Goal: Task Accomplishment & Management: Use online tool/utility

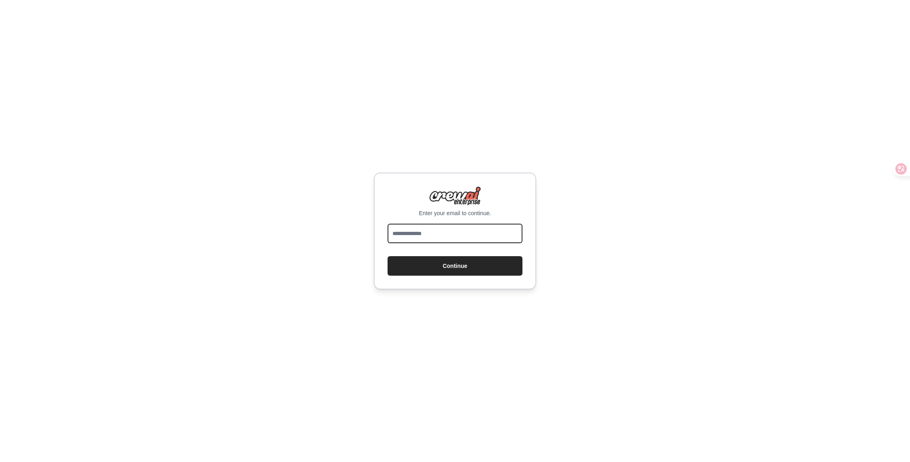
click at [448, 233] on input "email" at bounding box center [455, 233] width 135 height 19
type input "**********"
click at [464, 265] on button "Continue" at bounding box center [455, 265] width 135 height 19
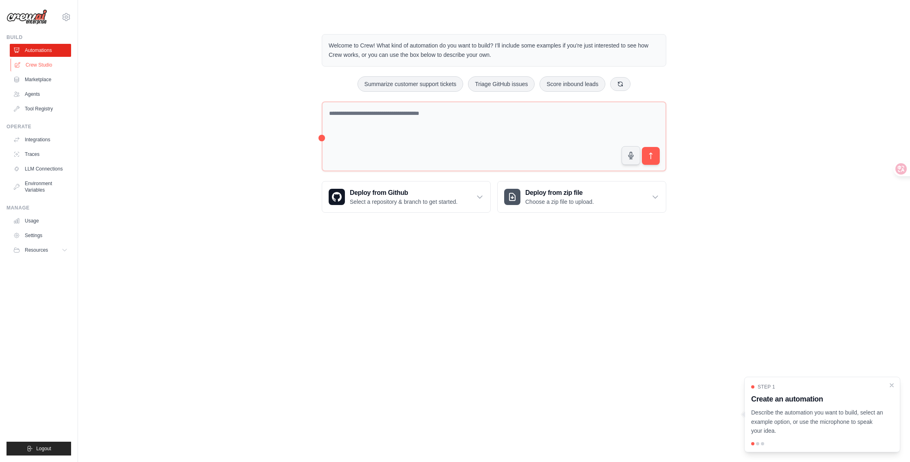
click at [36, 65] on link "Crew Studio" at bounding box center [41, 64] width 61 height 13
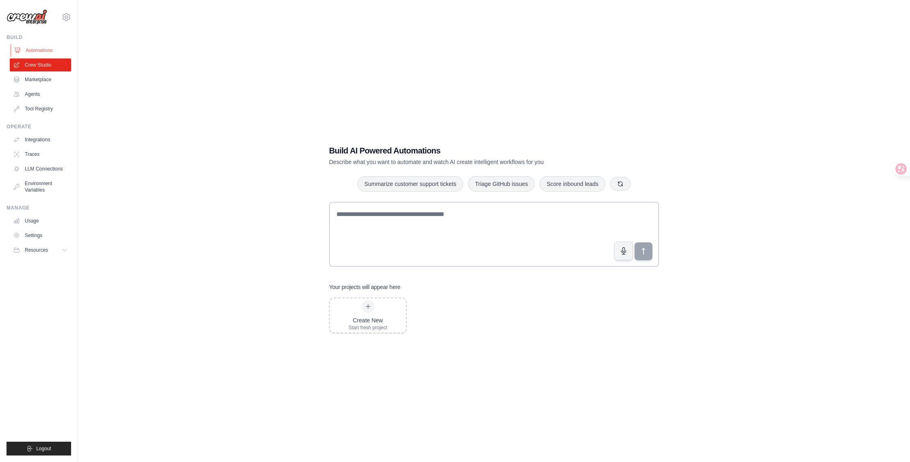
click at [31, 50] on link "Automations" at bounding box center [41, 50] width 61 height 13
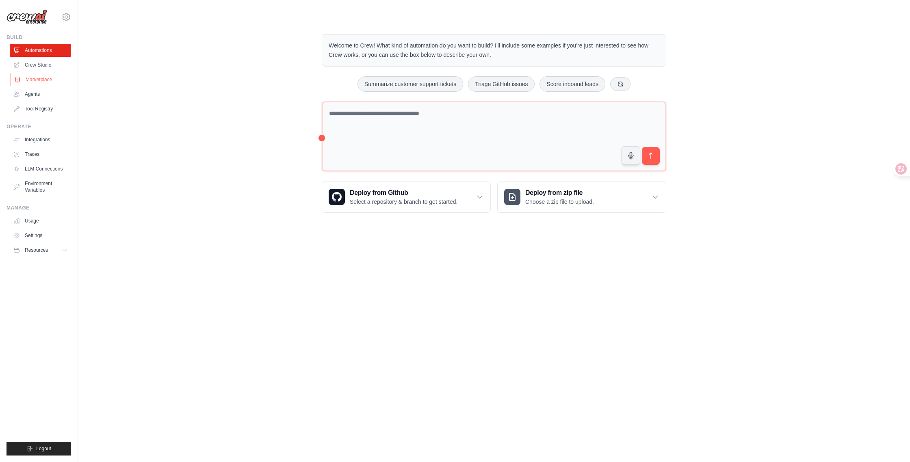
click at [42, 78] on link "Marketplace" at bounding box center [41, 79] width 61 height 13
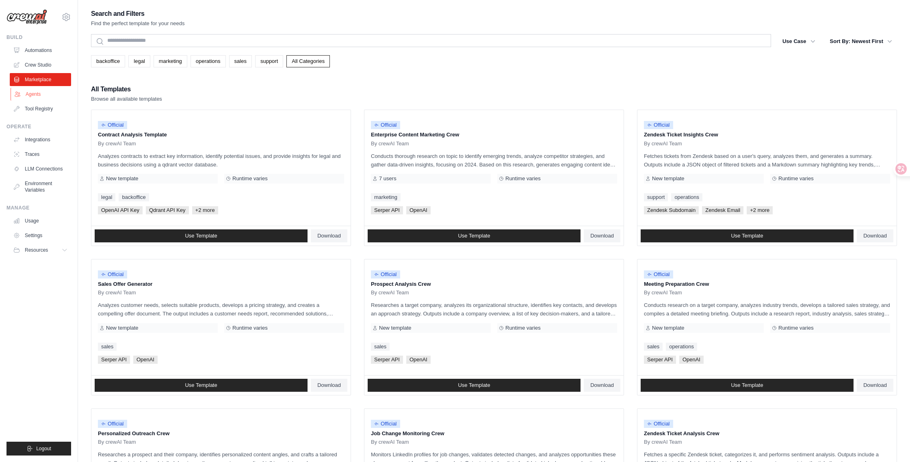
click at [36, 95] on link "Agents" at bounding box center [41, 94] width 61 height 13
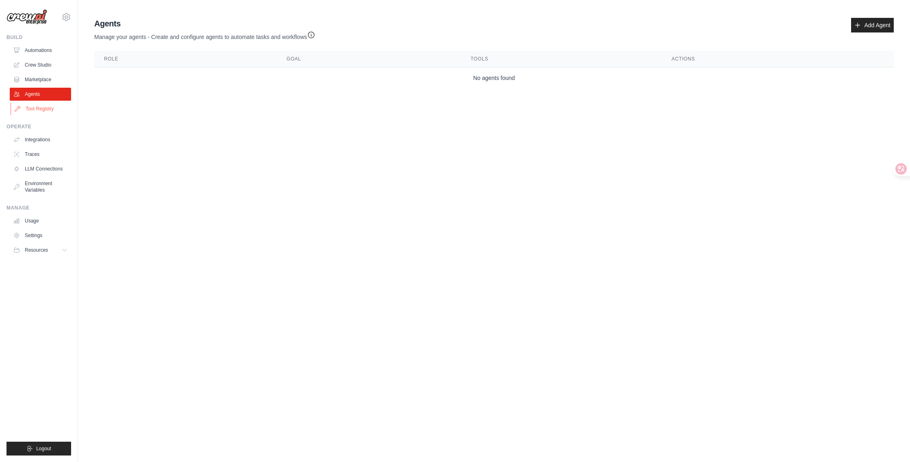
click at [38, 110] on link "Tool Registry" at bounding box center [41, 108] width 61 height 13
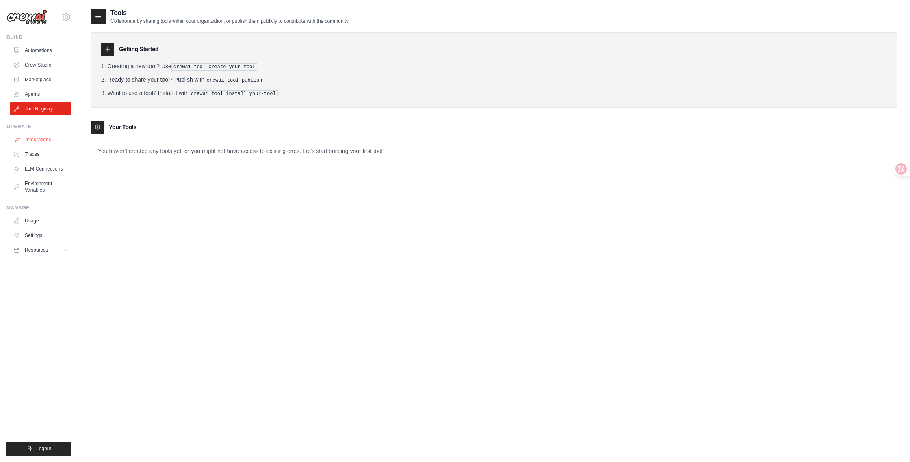
click at [41, 140] on link "Integrations" at bounding box center [41, 139] width 61 height 13
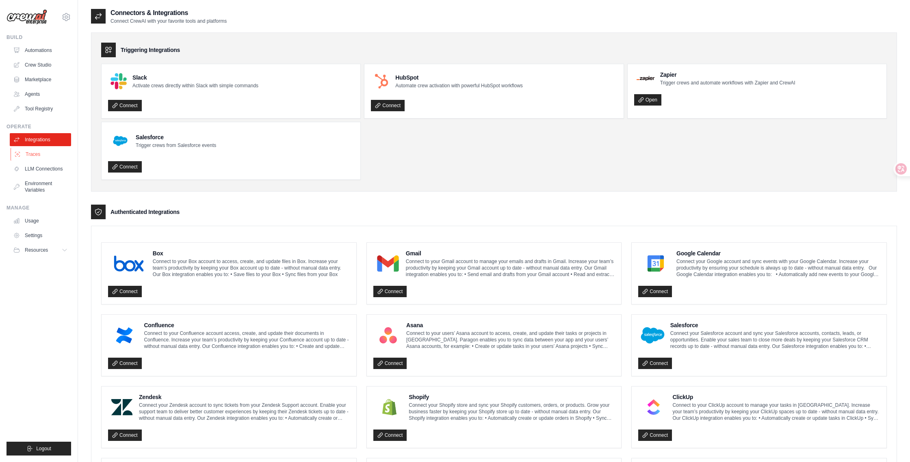
click at [33, 154] on link "Traces" at bounding box center [41, 154] width 61 height 13
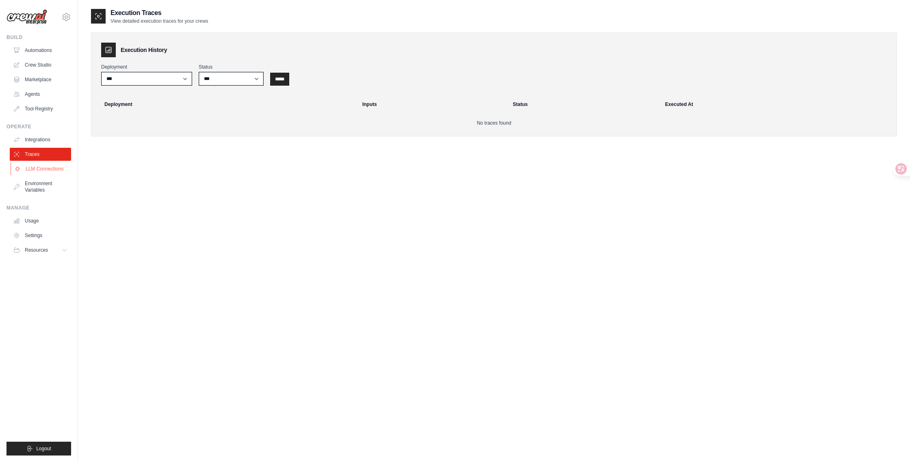
click at [37, 170] on link "LLM Connections" at bounding box center [41, 168] width 61 height 13
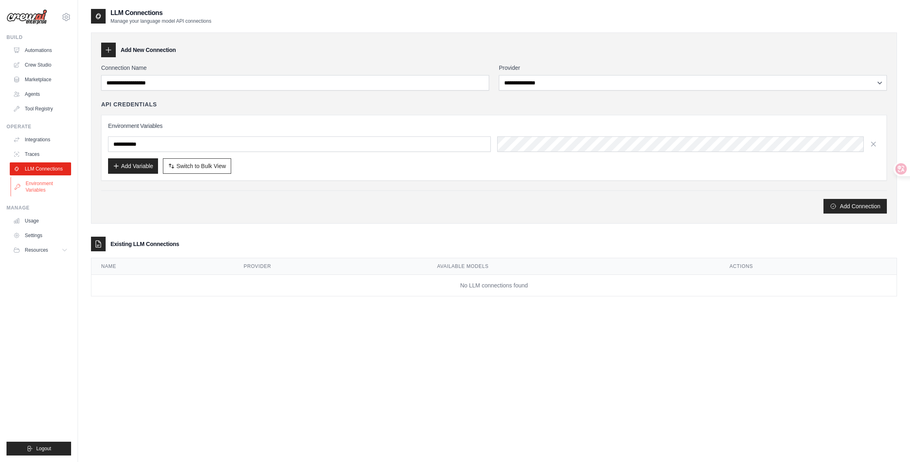
click at [37, 184] on link "Environment Variables" at bounding box center [41, 186] width 61 height 19
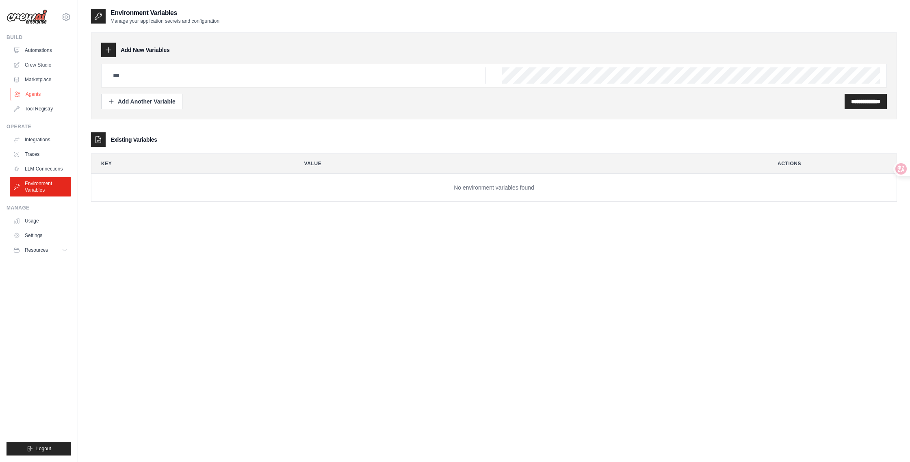
click at [36, 94] on link "Agents" at bounding box center [41, 94] width 61 height 13
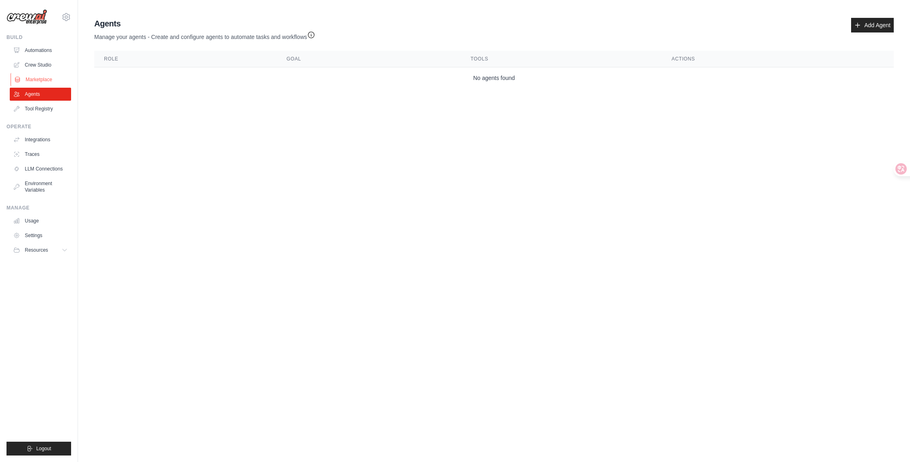
click at [37, 82] on link "Marketplace" at bounding box center [41, 79] width 61 height 13
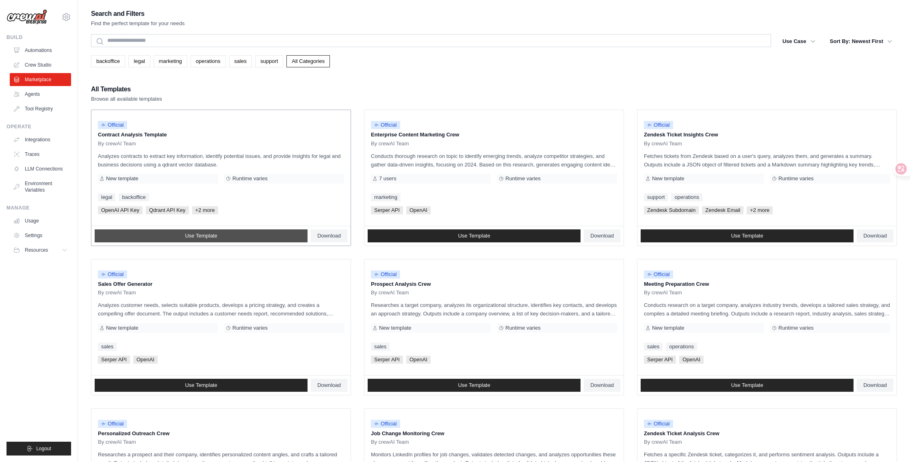
click at [156, 237] on link "Use Template" at bounding box center [201, 236] width 213 height 13
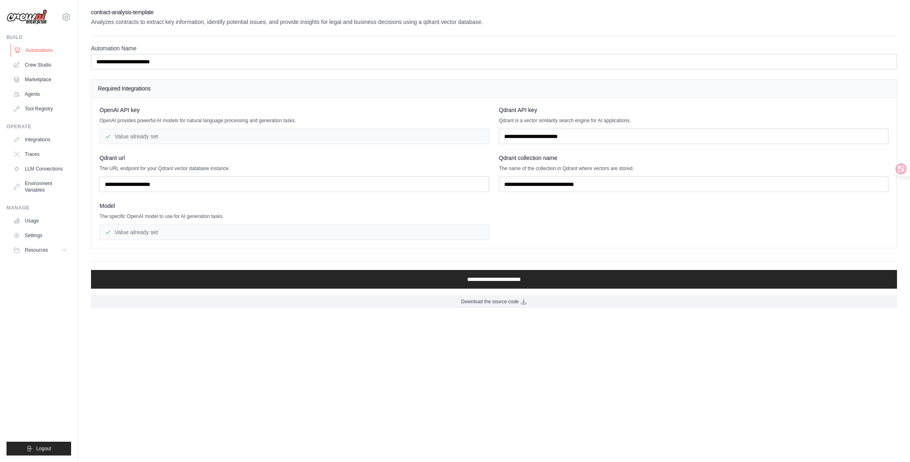
click at [45, 50] on link "Automations" at bounding box center [41, 50] width 61 height 13
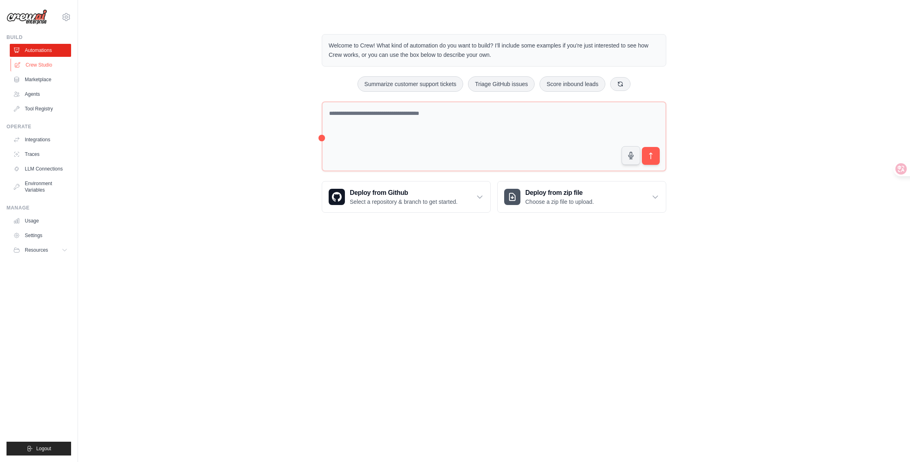
click at [38, 66] on link "Crew Studio" at bounding box center [41, 64] width 61 height 13
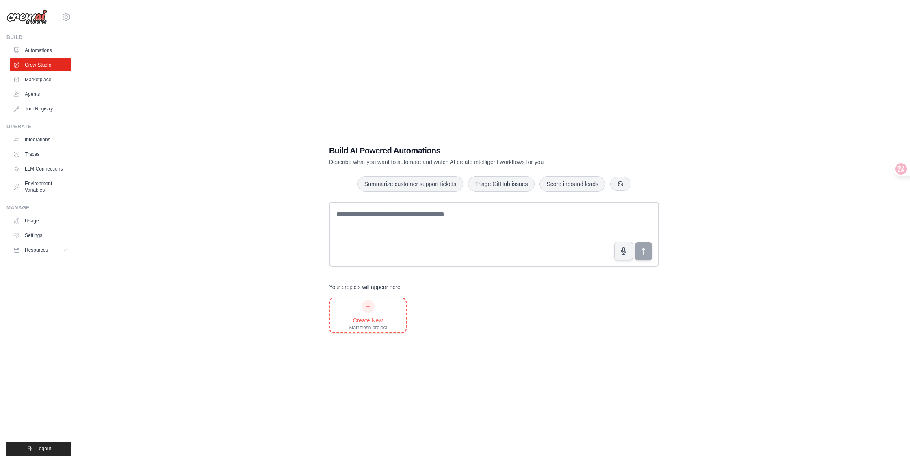
click at [364, 308] on div at bounding box center [368, 306] width 13 height 13
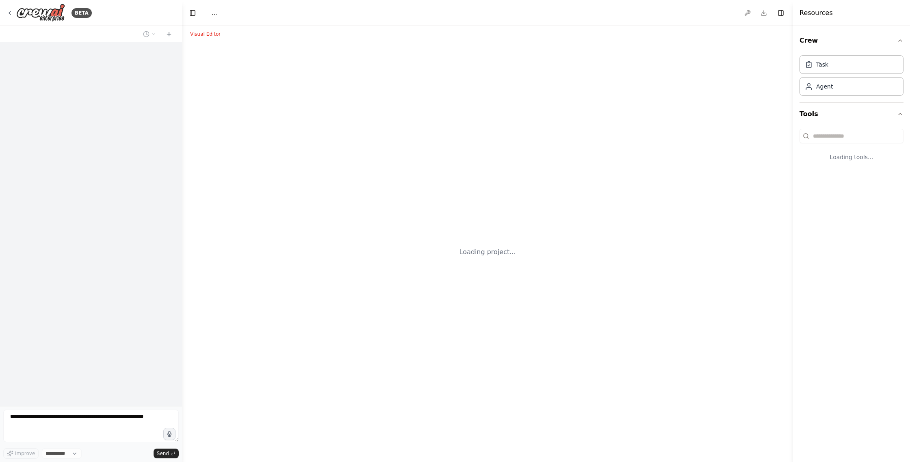
select select "****"
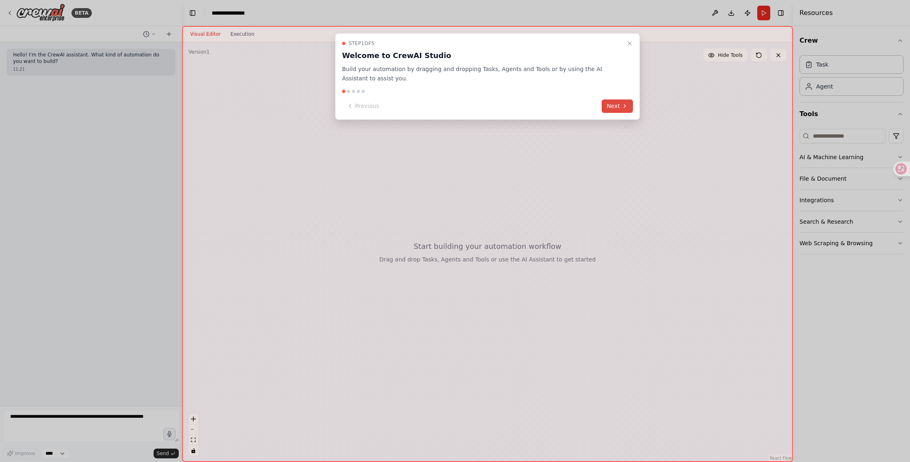
click at [622, 101] on button "Next" at bounding box center [617, 106] width 31 height 13
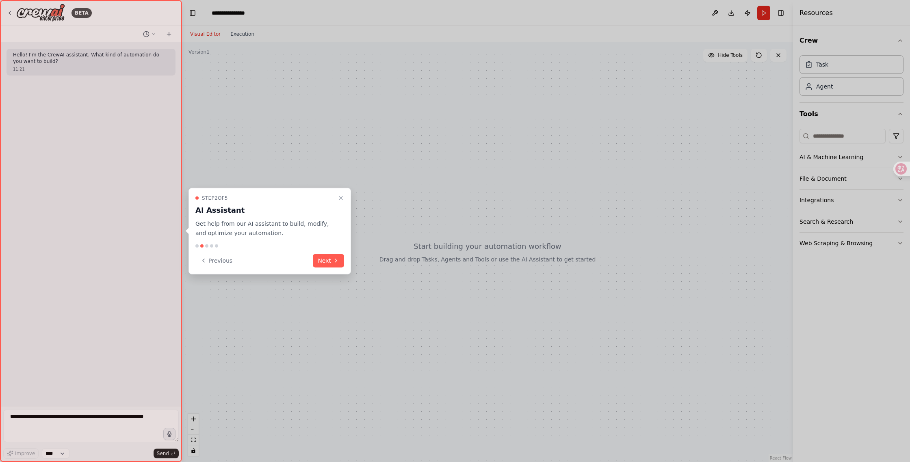
click at [319, 262] on button "Next" at bounding box center [328, 260] width 31 height 13
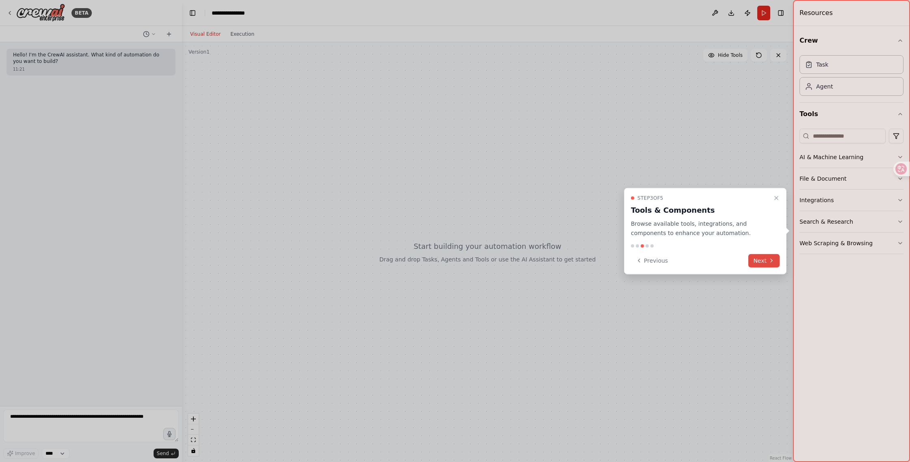
click at [758, 262] on button "Next" at bounding box center [763, 260] width 31 height 13
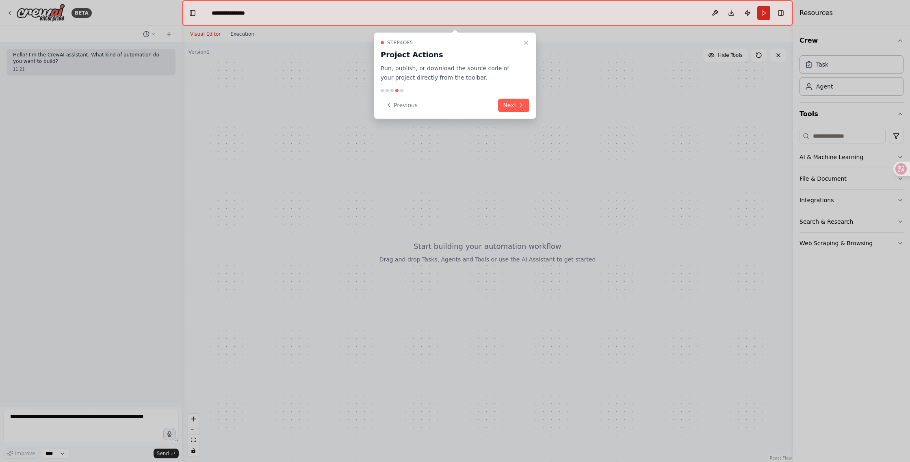
click at [514, 106] on button "Next" at bounding box center [513, 105] width 31 height 13
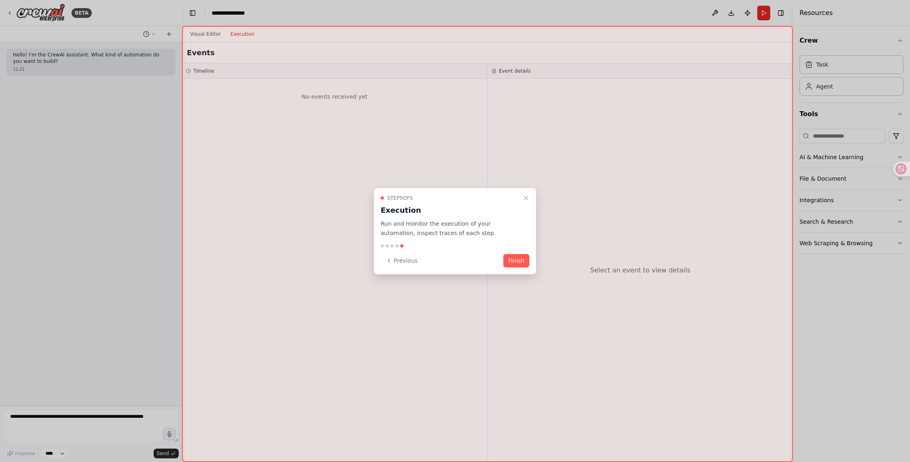
click at [520, 259] on button "Finish" at bounding box center [516, 260] width 26 height 13
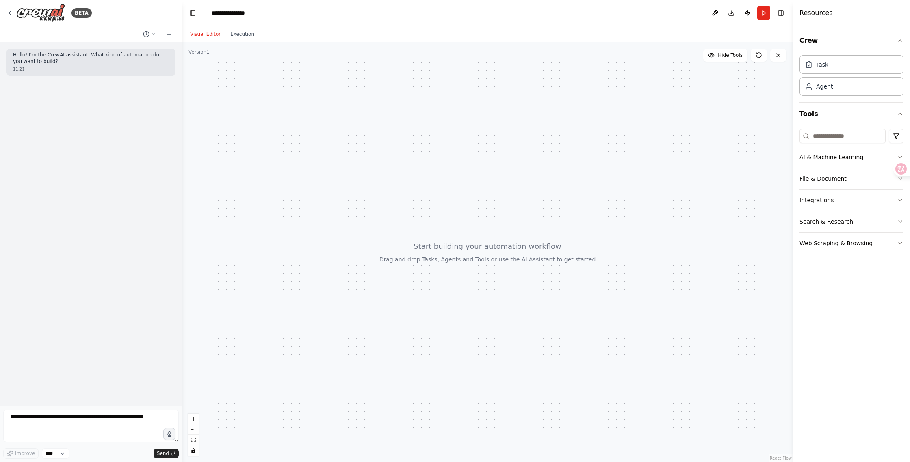
click at [100, 63] on p "Hello! I'm the CrewAI assistant. What kind of automation do you want to build?" at bounding box center [91, 58] width 156 height 13
drag, startPoint x: 228, startPoint y: 57, endPoint x: 237, endPoint y: 74, distance: 19.1
click at [237, 74] on div at bounding box center [487, 252] width 611 height 420
click at [169, 33] on icon at bounding box center [169, 34] width 0 height 4
click at [862, 69] on div "Task" at bounding box center [851, 64] width 104 height 19
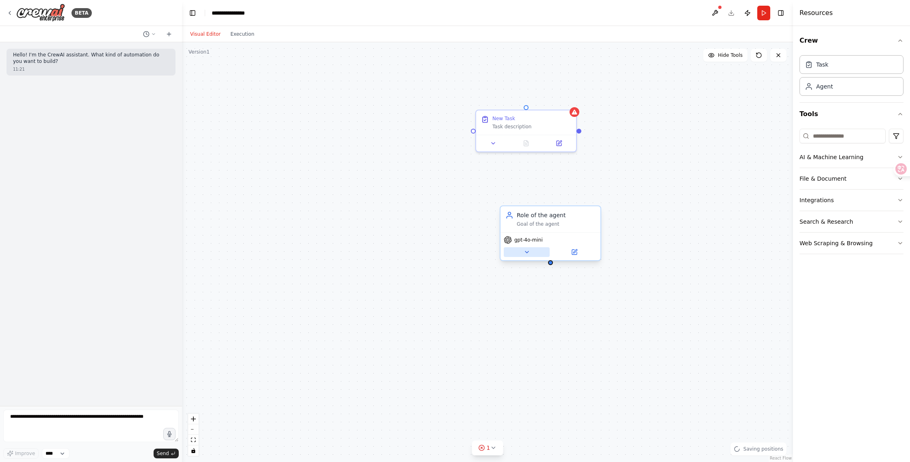
click at [527, 252] on icon at bounding box center [526, 252] width 3 height 2
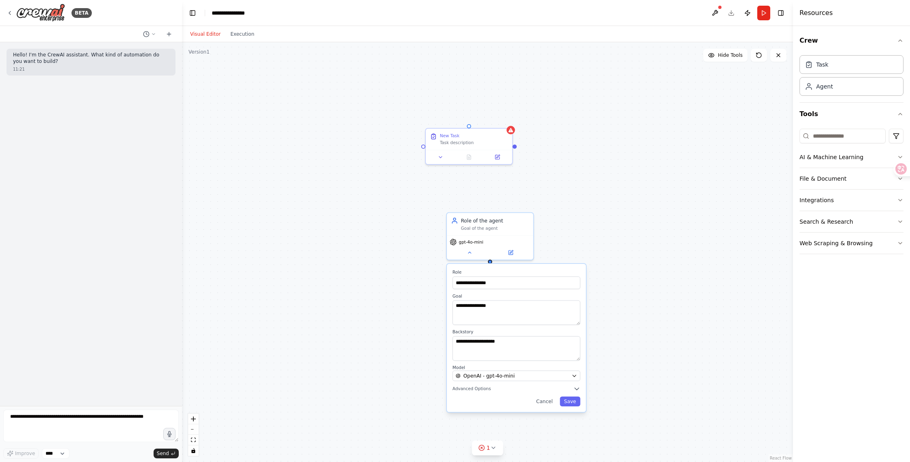
drag, startPoint x: 640, startPoint y: 221, endPoint x: 530, endPoint y: 204, distance: 111.0
click at [542, 213] on div "**********" at bounding box center [487, 252] width 611 height 420
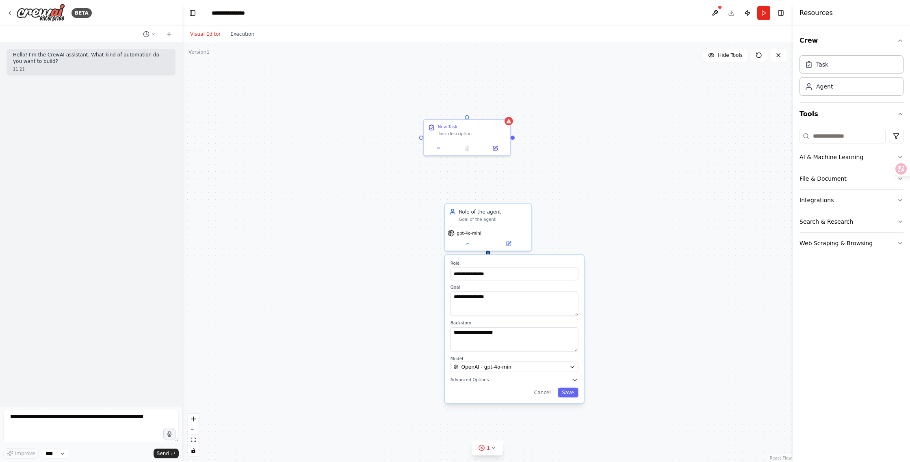
drag, startPoint x: 523, startPoint y: 208, endPoint x: 538, endPoint y: 208, distance: 14.6
click at [538, 208] on div "**********" at bounding box center [487, 252] width 611 height 420
drag, startPoint x: 470, startPoint y: 178, endPoint x: 399, endPoint y: 151, distance: 76.4
click at [470, 178] on div "**********" at bounding box center [487, 252] width 611 height 420
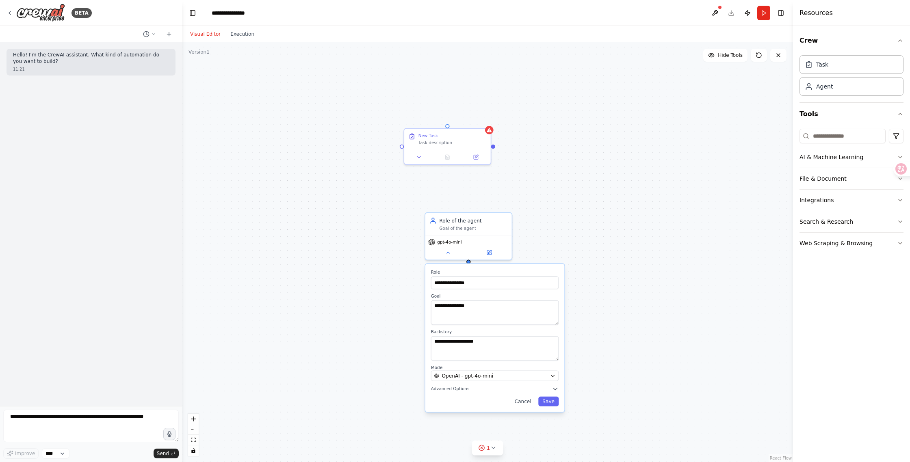
drag, startPoint x: 395, startPoint y: 108, endPoint x: 372, endPoint y: 115, distance: 24.1
click at [372, 115] on div "**********" at bounding box center [487, 252] width 611 height 420
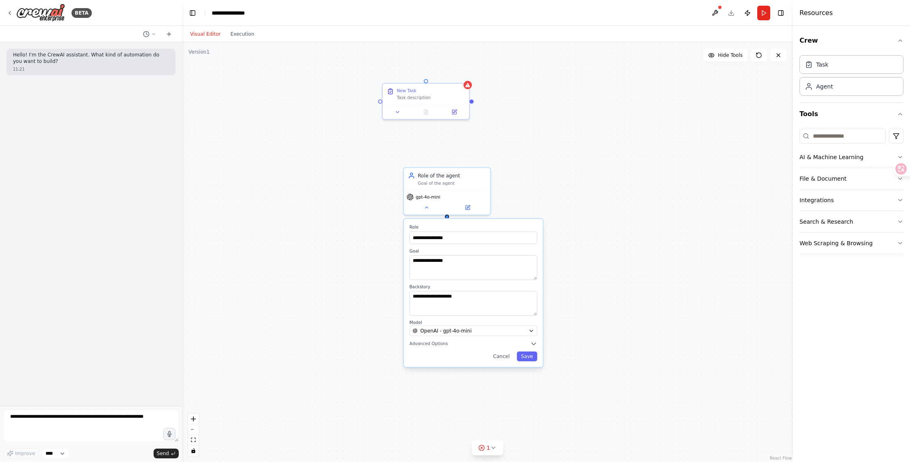
drag, startPoint x: 508, startPoint y: 182, endPoint x: 510, endPoint y: 177, distance: 5.1
click at [510, 177] on div "**********" at bounding box center [487, 252] width 611 height 420
click at [426, 208] on icon at bounding box center [427, 207] width 6 height 6
drag, startPoint x: 450, startPoint y: 174, endPoint x: 418, endPoint y: 178, distance: 31.9
click at [418, 178] on div "Role of the agent" at bounding box center [424, 181] width 68 height 7
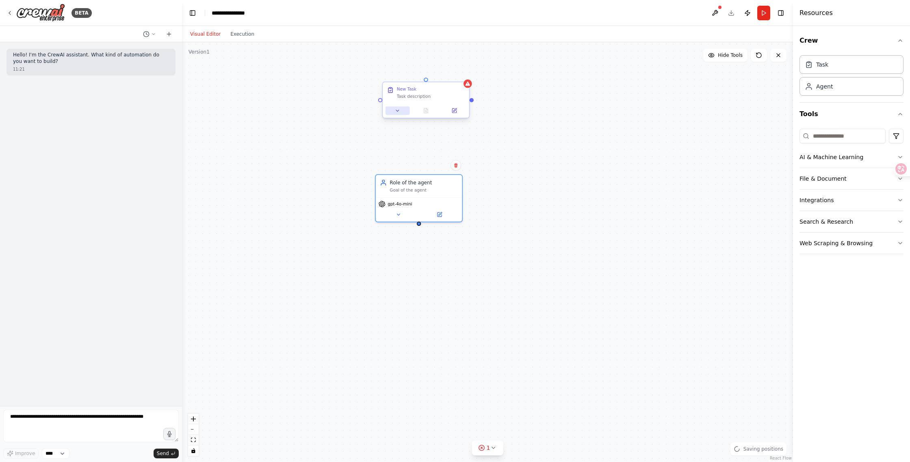
click at [399, 111] on icon at bounding box center [398, 111] width 6 height 6
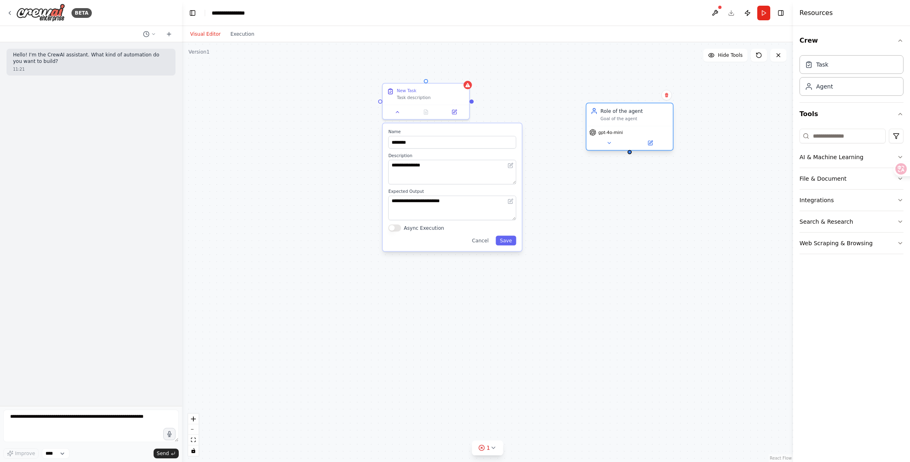
drag, startPoint x: 420, startPoint y: 182, endPoint x: 630, endPoint y: 113, distance: 221.3
click at [630, 113] on div "Role of the agent" at bounding box center [634, 111] width 68 height 7
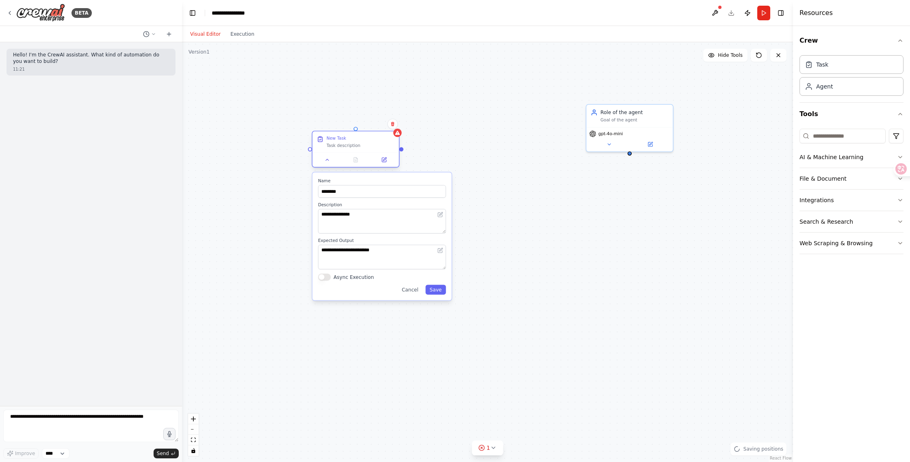
drag, startPoint x: 415, startPoint y: 85, endPoint x: 343, endPoint y: 136, distance: 88.3
click at [343, 136] on div "New Task Task description" at bounding box center [355, 142] width 87 height 21
click at [398, 135] on icon at bounding box center [397, 133] width 6 height 6
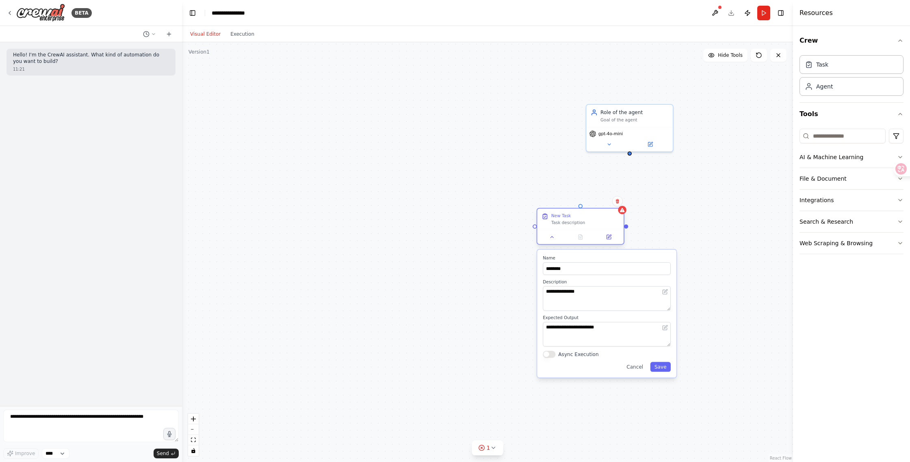
drag, startPoint x: 371, startPoint y: 139, endPoint x: 595, endPoint y: 216, distance: 236.9
click at [595, 216] on div "New Task" at bounding box center [585, 216] width 68 height 6
drag, startPoint x: 629, startPoint y: 155, endPoint x: 581, endPoint y: 208, distance: 71.6
click at [581, 208] on div "**********" at bounding box center [400, 222] width 528 height 363
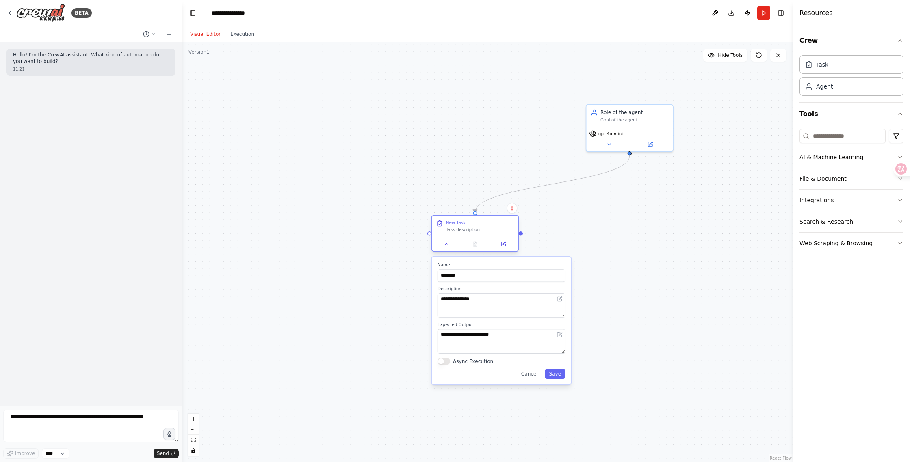
drag, startPoint x: 514, startPoint y: 227, endPoint x: 473, endPoint y: 233, distance: 41.9
click at [473, 233] on div "New Task Task description" at bounding box center [475, 226] width 87 height 21
drag, startPoint x: 521, startPoint y: 233, endPoint x: 592, endPoint y: 230, distance: 70.8
click at [592, 230] on div "**********" at bounding box center [487, 252] width 611 height 420
drag, startPoint x: 521, startPoint y: 235, endPoint x: 625, endPoint y: 249, distance: 105.3
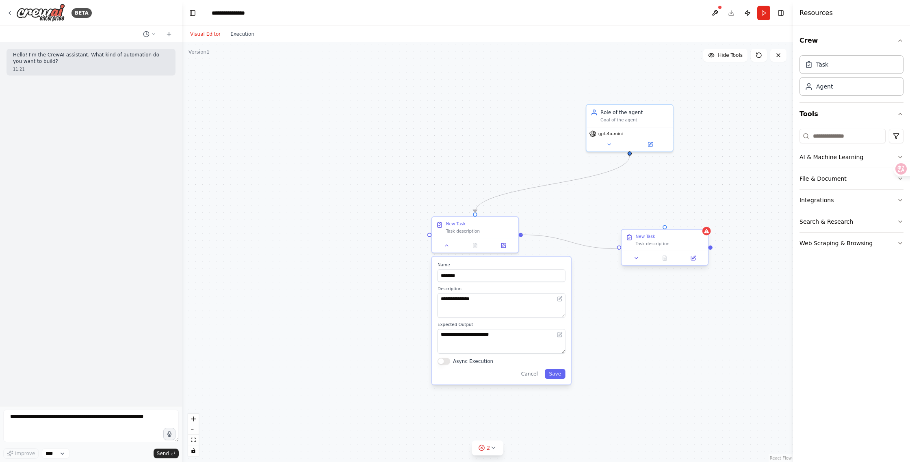
click at [618, 248] on div "**********" at bounding box center [400, 222] width 528 height 363
click at [649, 260] on div "Task description" at bounding box center [670, 258] width 68 height 6
drag, startPoint x: 648, startPoint y: 256, endPoint x: 645, endPoint y: 211, distance: 45.6
click at [648, 256] on div "Task description" at bounding box center [670, 259] width 68 height 6
drag, startPoint x: 630, startPoint y: 156, endPoint x: 662, endPoint y: 242, distance: 91.0
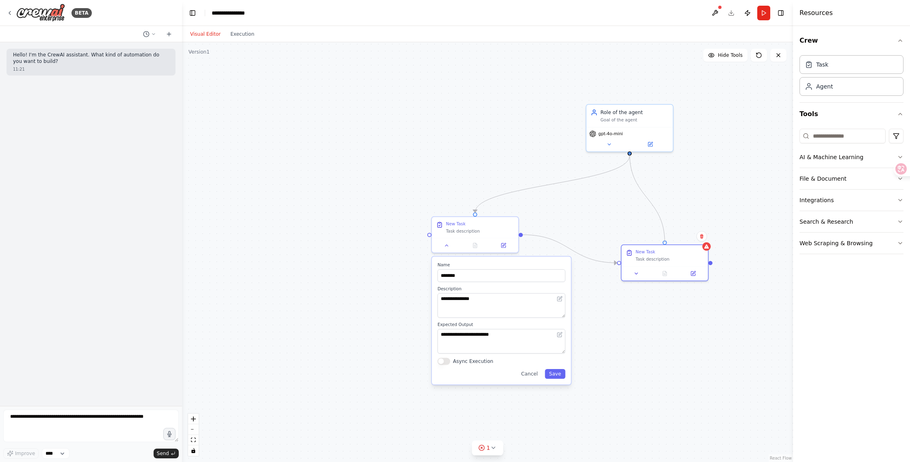
click at [662, 242] on div "**********" at bounding box center [487, 252] width 611 height 420
drag, startPoint x: 574, startPoint y: 115, endPoint x: 537, endPoint y: 104, distance: 38.8
click at [537, 102] on div "Role of the agent Goal of the agent" at bounding box center [545, 93] width 87 height 22
click at [527, 123] on icon at bounding box center [525, 122] width 6 height 6
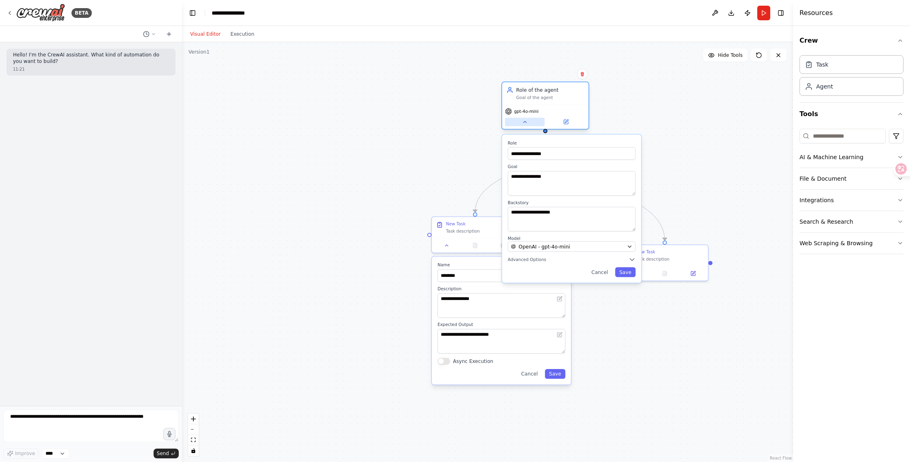
click at [527, 123] on icon at bounding box center [525, 122] width 6 height 6
click at [474, 227] on div "Task description" at bounding box center [480, 230] width 68 height 6
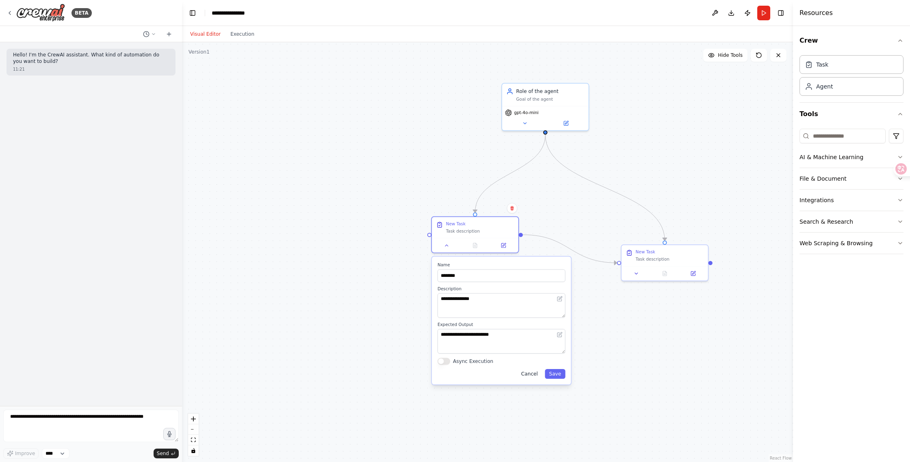
click at [526, 375] on button "Cancel" at bounding box center [529, 374] width 25 height 10
click at [506, 244] on button at bounding box center [503, 244] width 24 height 9
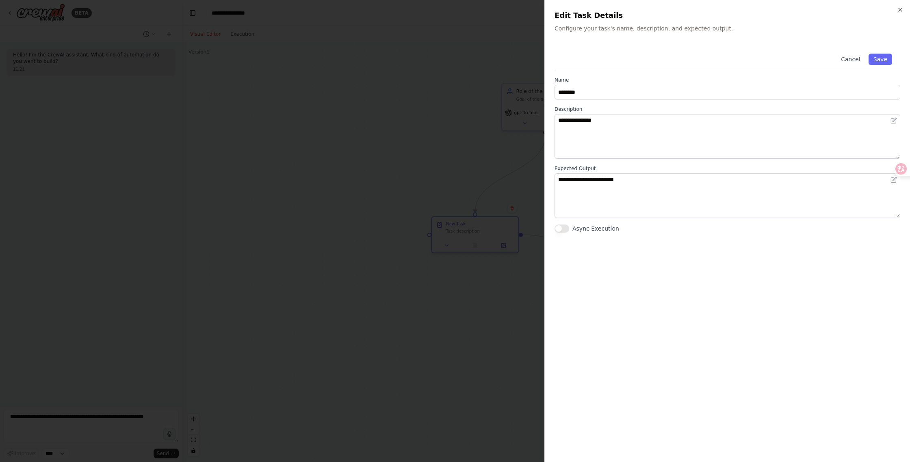
click at [904, 5] on div "**********" at bounding box center [727, 231] width 366 height 462
click at [901, 10] on icon "button" at bounding box center [900, 9] width 3 height 3
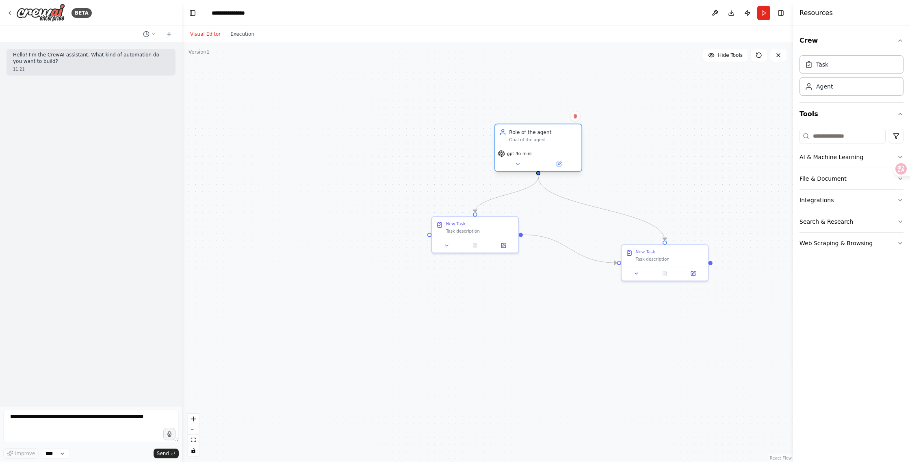
drag, startPoint x: 551, startPoint y: 100, endPoint x: 544, endPoint y: 144, distance: 44.0
click at [544, 144] on div "Role of the agent Goal of the agent" at bounding box center [538, 135] width 87 height 22
drag, startPoint x: 496, startPoint y: 109, endPoint x: 537, endPoint y: 170, distance: 73.2
click at [538, 173] on div ".deletable-edge-delete-btn { width: 20px; height: 20px; border: 0px solid #ffff…" at bounding box center [487, 252] width 611 height 420
drag, startPoint x: 513, startPoint y: 75, endPoint x: 650, endPoint y: 63, distance: 137.0
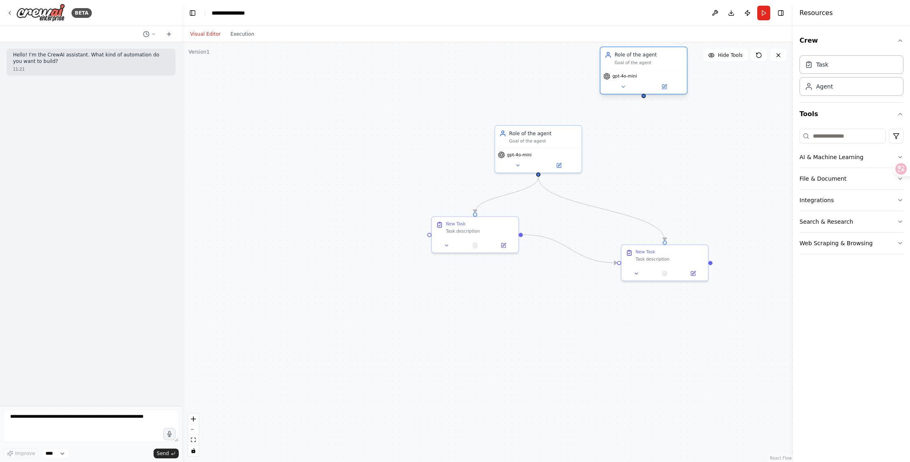
click at [650, 61] on div "Role of the agent Goal of the agent" at bounding box center [643, 58] width 87 height 22
drag, startPoint x: 645, startPoint y: 95, endPoint x: 536, endPoint y: 123, distance: 112.3
click at [534, 126] on div "New Task Task description Role of the agent Goal of the agent gpt-4o-mini New T…" at bounding box center [400, 222] width 528 height 363
drag, startPoint x: 517, startPoint y: 160, endPoint x: 468, endPoint y: 228, distance: 83.0
click at [467, 242] on span "gpt-4o-mini" at bounding box center [463, 245] width 24 height 6
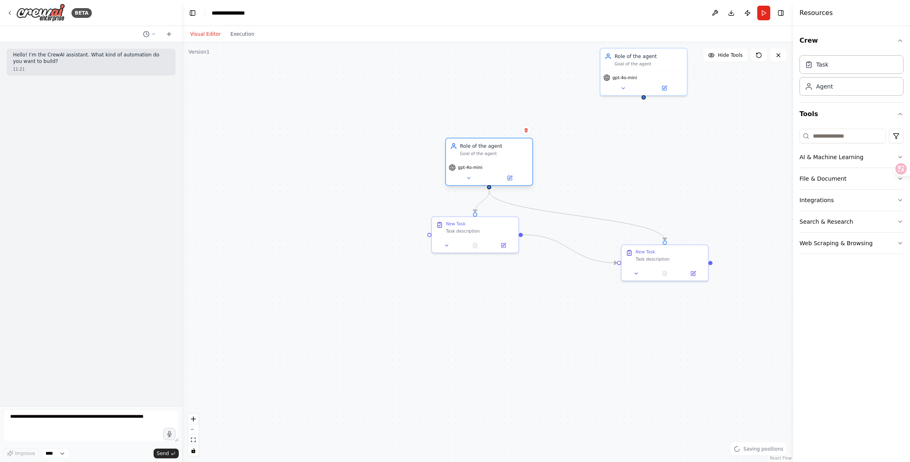
drag, startPoint x: 495, startPoint y: 183, endPoint x: 496, endPoint y: 155, distance: 28.4
click at [496, 155] on div "Goal of the agent" at bounding box center [494, 154] width 68 height 6
drag, startPoint x: 473, startPoint y: 239, endPoint x: 485, endPoint y: 311, distance: 73.3
click at [364, 342] on div "Task description" at bounding box center [361, 344] width 68 height 6
drag, startPoint x: 658, startPoint y: 265, endPoint x: 496, endPoint y: 344, distance: 180.0
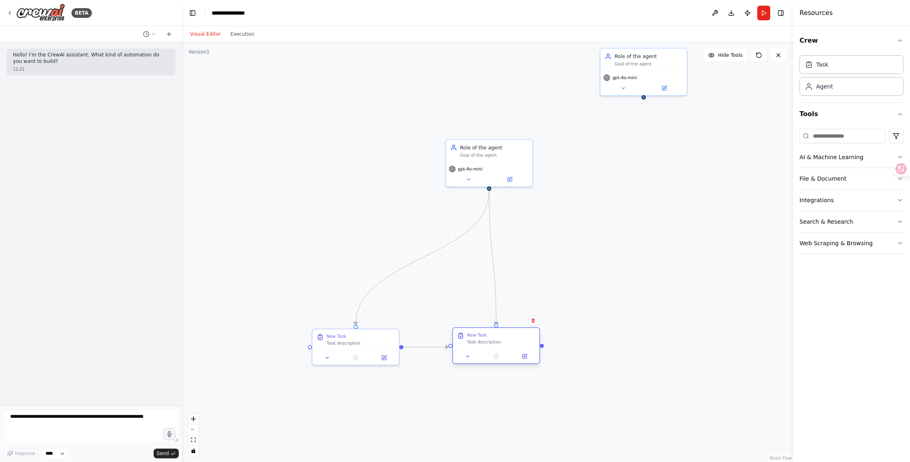
click at [496, 344] on div "Task description" at bounding box center [501, 342] width 68 height 6
drag, startPoint x: 492, startPoint y: 157, endPoint x: 435, endPoint y: 206, distance: 75.5
click at [435, 206] on div "Role of the agent Goal of the agent" at bounding box center [426, 199] width 87 height 22
drag, startPoint x: 440, startPoint y: 200, endPoint x: 444, endPoint y: 234, distance: 34.7
click at [444, 234] on div "Role of the agent Goal of the agent" at bounding box center [438, 234] width 68 height 14
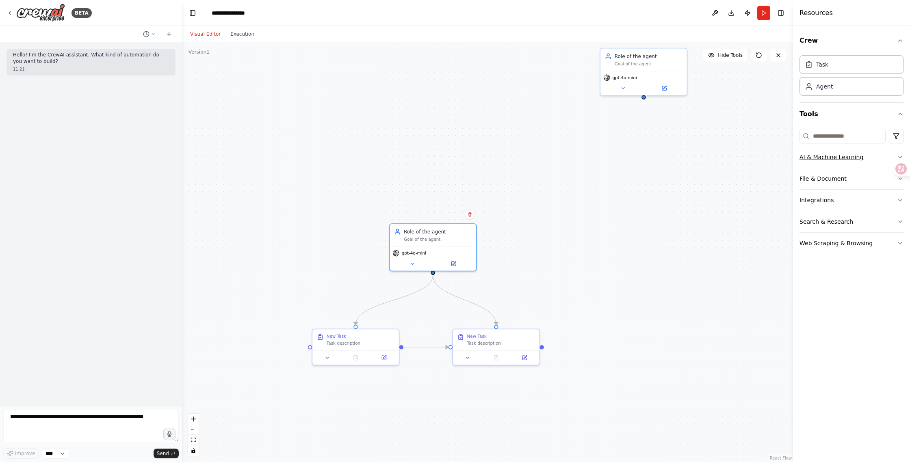
click at [843, 158] on button "AI & Machine Learning" at bounding box center [851, 157] width 104 height 21
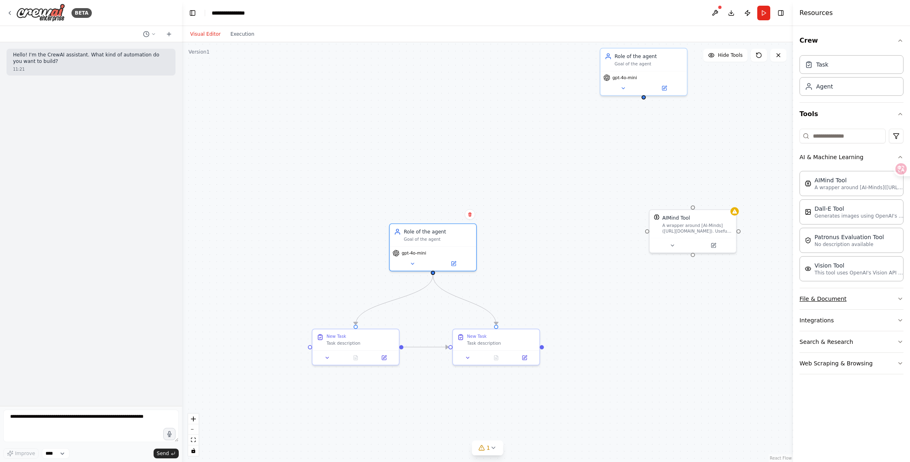
click at [824, 299] on button "File & Document" at bounding box center [851, 298] width 104 height 21
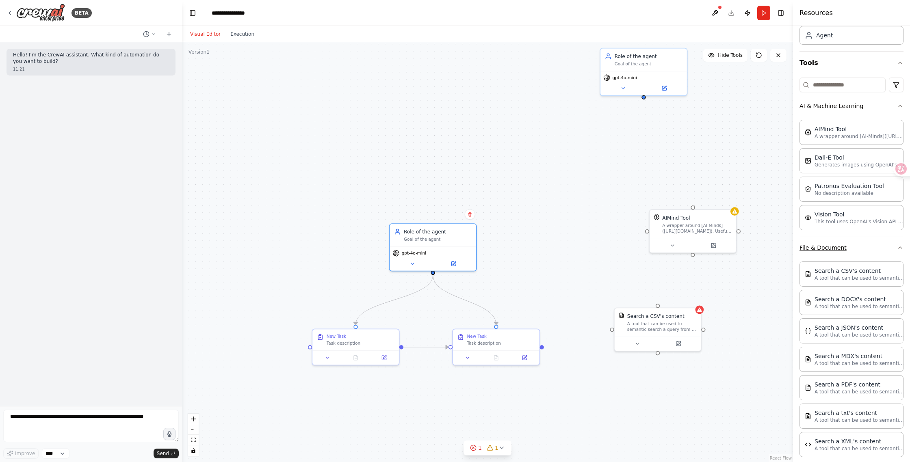
scroll to position [52, 0]
click at [828, 247] on button "File & Document" at bounding box center [851, 246] width 104 height 21
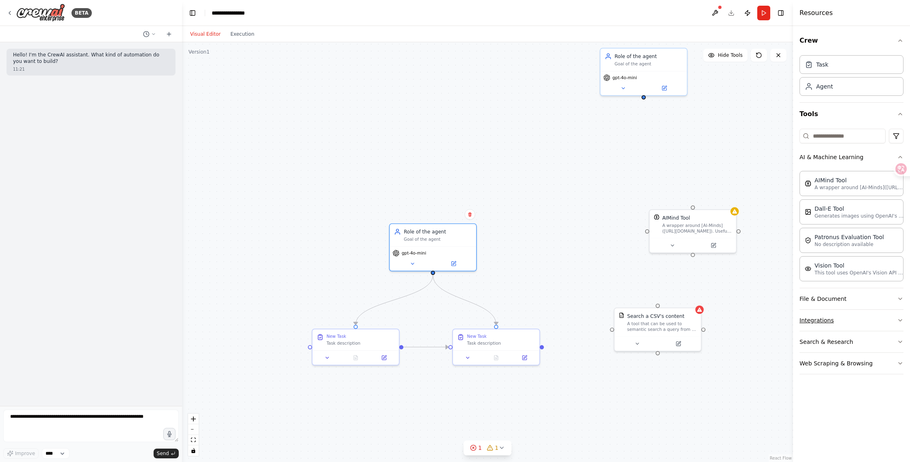
click at [831, 321] on button "Integrations" at bounding box center [851, 320] width 104 height 21
drag, startPoint x: 899, startPoint y: 321, endPoint x: 887, endPoint y: 321, distance: 12.2
click at [899, 321] on icon "button" at bounding box center [900, 320] width 6 height 6
click at [837, 342] on button "Search & Research" at bounding box center [851, 341] width 104 height 21
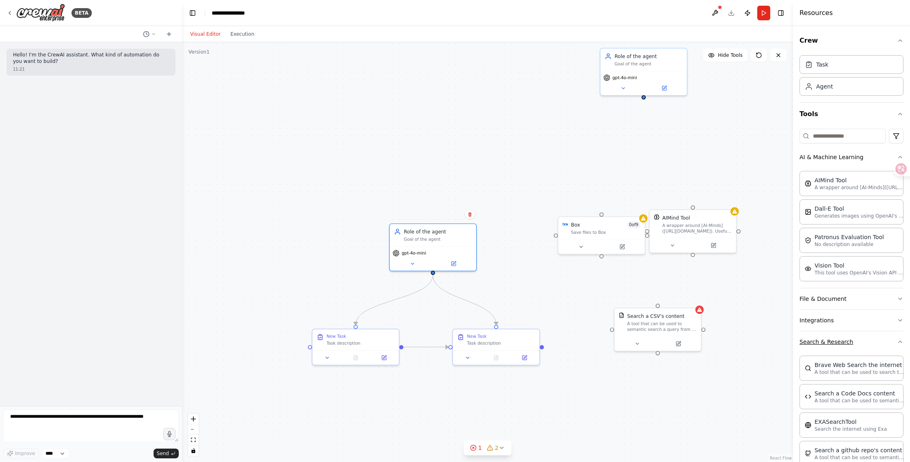
click at [839, 342] on button "Search & Research" at bounding box center [851, 341] width 104 height 21
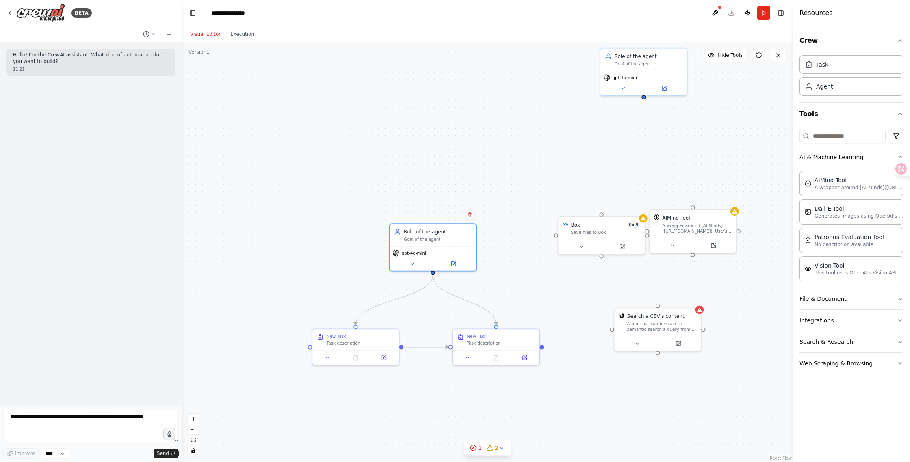
click at [840, 362] on button "Web Scraping & Browsing" at bounding box center [851, 363] width 104 height 21
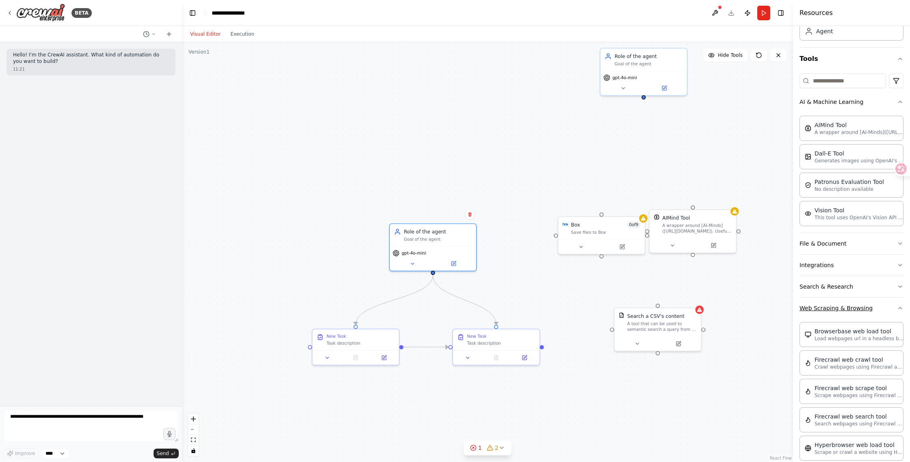
scroll to position [79, 0]
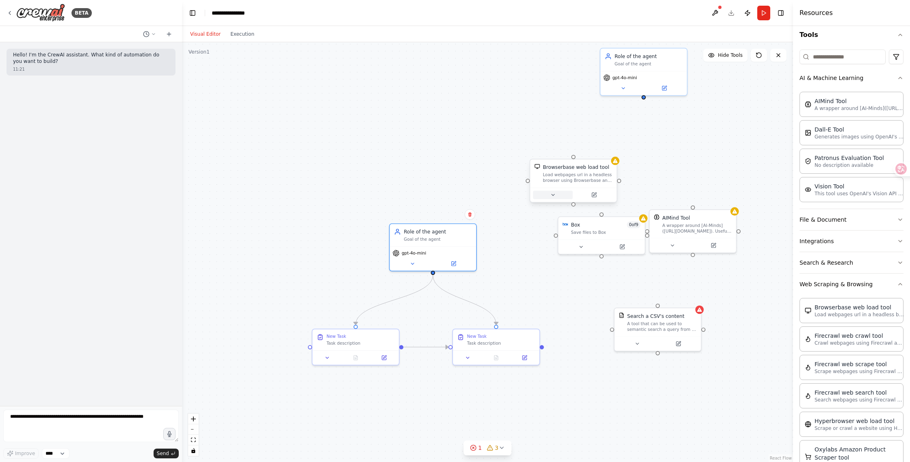
click at [552, 196] on icon at bounding box center [553, 195] width 6 height 6
click at [552, 195] on icon at bounding box center [552, 194] width 3 height 1
click at [582, 244] on icon at bounding box center [581, 246] width 6 height 6
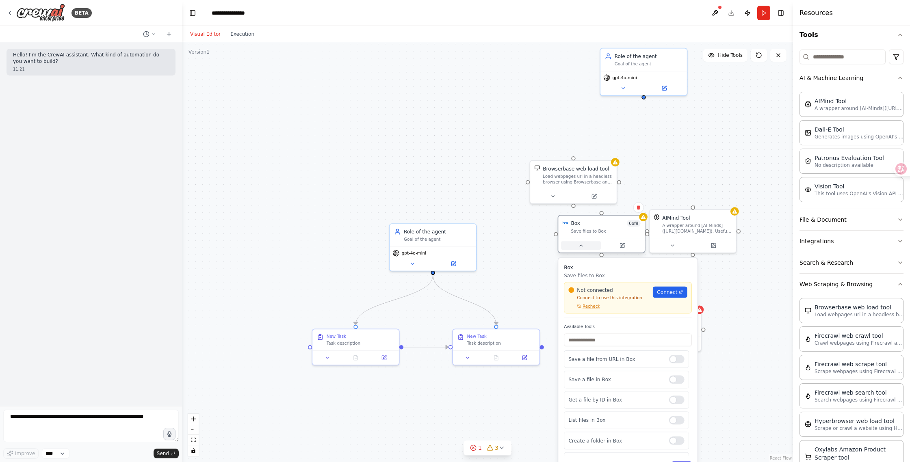
click at [582, 244] on icon at bounding box center [581, 246] width 6 height 6
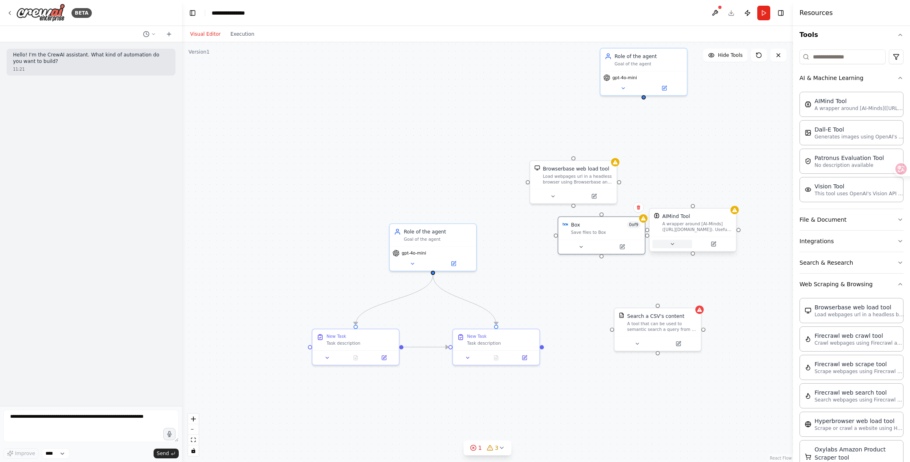
click at [673, 245] on icon at bounding box center [672, 243] width 3 height 1
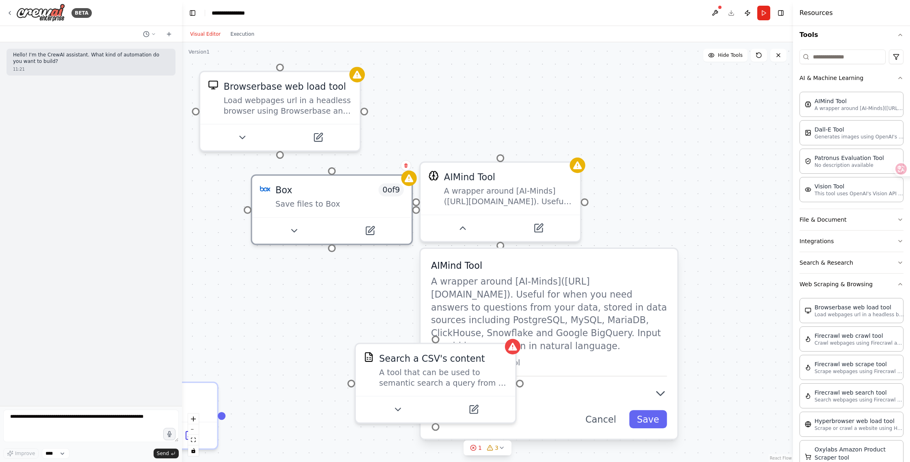
drag, startPoint x: 619, startPoint y: 138, endPoint x: 470, endPoint y: 126, distance: 149.2
click at [470, 126] on div ".deletable-edge-delete-btn { width: 20px; height: 20px; border: 0px solid #ffff…" at bounding box center [487, 252] width 611 height 420
click at [462, 228] on icon at bounding box center [462, 226] width 11 height 11
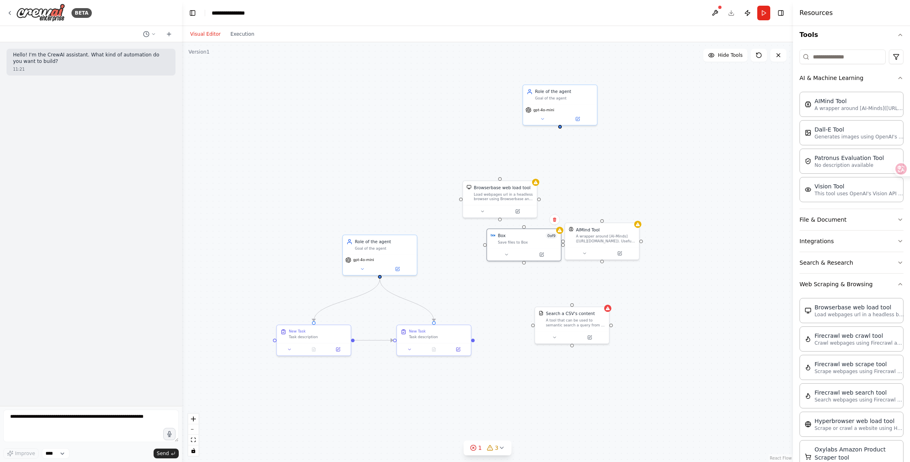
drag, startPoint x: 404, startPoint y: 265, endPoint x: 483, endPoint y: 279, distance: 79.7
click at [480, 279] on div ".deletable-edge-delete-btn { width: 20px; height: 20px; border: 0px solid #ffff…" at bounding box center [487, 252] width 611 height 420
drag, startPoint x: 506, startPoint y: 244, endPoint x: 504, endPoint y: 398, distance: 154.0
click at [504, 397] on div "Box 0 of 9 Save files to Box" at bounding box center [524, 387] width 74 height 19
drag, startPoint x: 581, startPoint y: 331, endPoint x: 630, endPoint y: 401, distance: 85.3
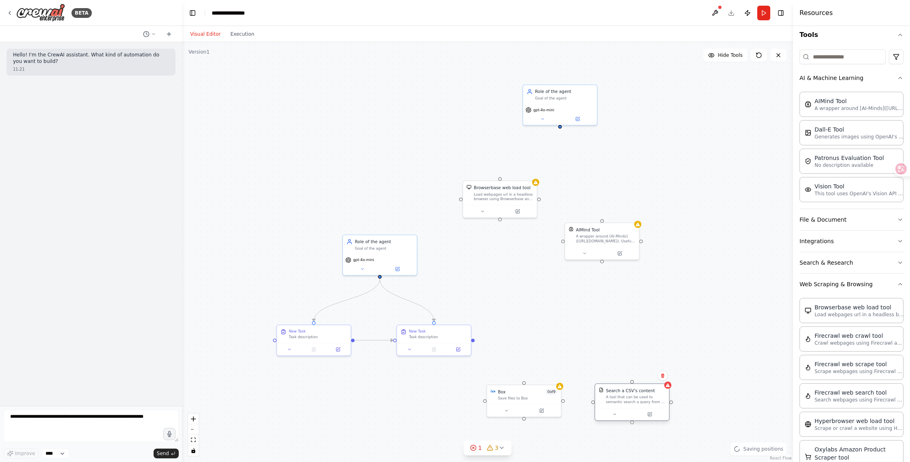
click at [632, 400] on div "A tool that can be used to semantic search a query from a CSV's content." at bounding box center [635, 400] width 59 height 10
drag, startPoint x: 602, startPoint y: 243, endPoint x: 716, endPoint y: 405, distance: 197.5
click at [721, 405] on div "AIMind Tool A wrapper around [AI-Minds](https://mindsdb.com/minds). Useful for …" at bounding box center [722, 396] width 74 height 24
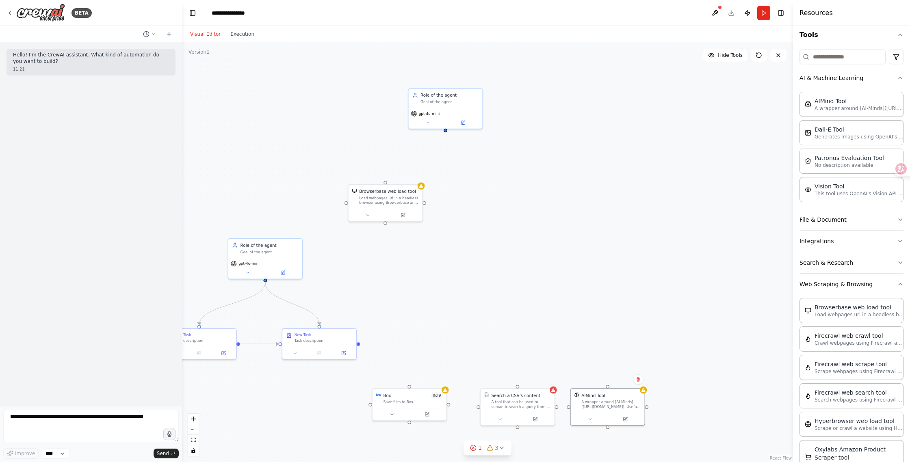
drag, startPoint x: 563, startPoint y: 402, endPoint x: 450, endPoint y: 405, distance: 113.8
click at [449, 405] on div ".deletable-edge-delete-btn { width: 20px; height: 20px; border: 0px solid #ffff…" at bounding box center [487, 252] width 611 height 420
drag, startPoint x: 448, startPoint y: 405, endPoint x: 460, endPoint y: 370, distance: 37.1
click at [461, 371] on div ".deletable-edge-delete-btn { width: 20px; height: 20px; border: 0px solid #ffff…" at bounding box center [487, 252] width 611 height 420
drag, startPoint x: 449, startPoint y: 403, endPoint x: 479, endPoint y: 406, distance: 29.8
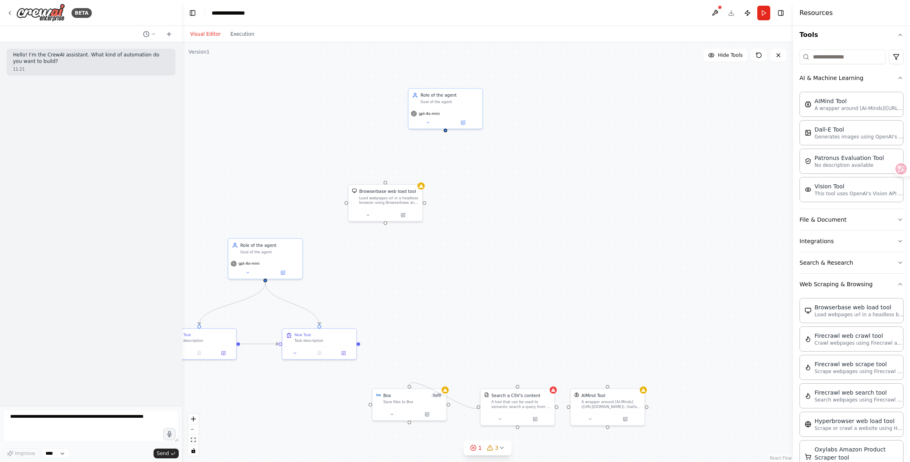
click at [479, 406] on div ".deletable-edge-delete-btn { width: 20px; height: 20px; border: 0px solid #ffff…" at bounding box center [487, 252] width 611 height 420
drag, startPoint x: 447, startPoint y: 131, endPoint x: 446, endPoint y: 127, distance: 4.1
click at [446, 127] on div ".deletable-edge-delete-btn { width: 20px; height: 20px; border: 0px solid #ffff…" at bounding box center [487, 252] width 611 height 420
click at [387, 218] on div ".deletable-edge-delete-btn { width: 20px; height: 20px; border: 0px solid #ffff…" at bounding box center [487, 252] width 611 height 420
drag, startPoint x: 386, startPoint y: 220, endPoint x: 444, endPoint y: 123, distance: 113.5
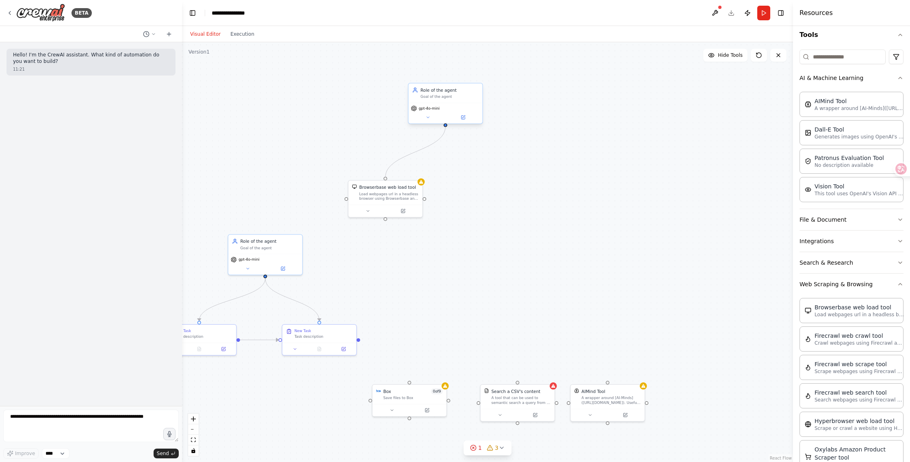
click at [444, 123] on div "New Task Task description Role of the agent Goal of the agent gpt-4o-mini New T…" at bounding box center [237, 233] width 452 height 310
drag, startPoint x: 429, startPoint y: 382, endPoint x: 553, endPoint y: 194, distance: 224.9
click at [554, 194] on div ".deletable-edge-delete-btn { width: 20px; height: 20px; border: 0px solid #ffff…" at bounding box center [487, 252] width 611 height 420
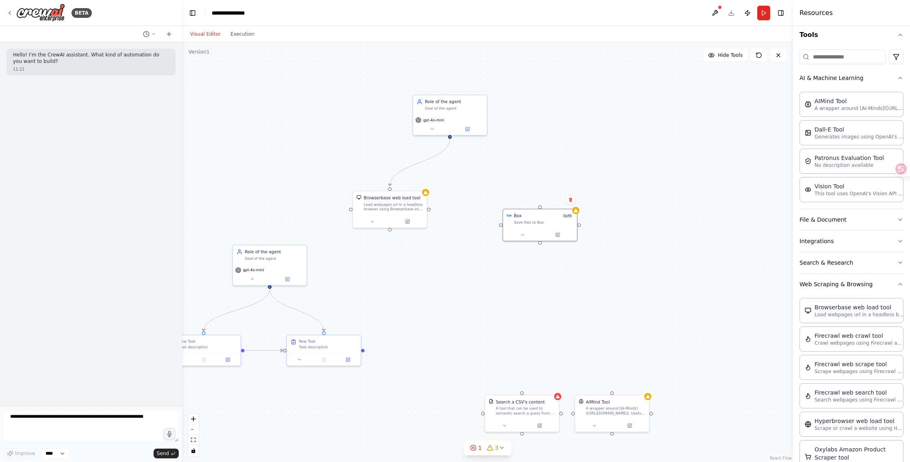
click at [444, 130] on div ".deletable-edge-delete-btn { width: 20px; height: 20px; border: 0px solid #ffff…" at bounding box center [487, 252] width 611 height 420
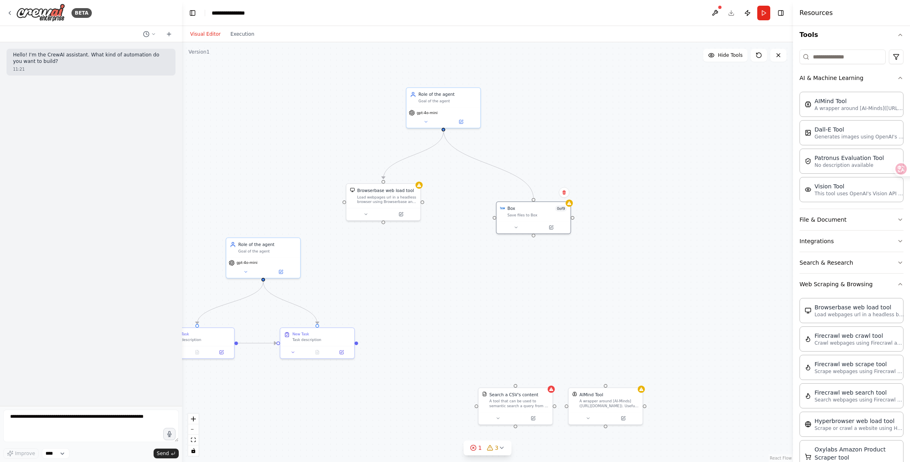
drag, startPoint x: 445, startPoint y: 131, endPoint x: 537, endPoint y: 197, distance: 114.1
click at [537, 197] on div ".deletable-edge-delete-btn { width: 20px; height: 20px; border: 0px solid #ffff…" at bounding box center [487, 252] width 611 height 420
drag, startPoint x: 513, startPoint y: 387, endPoint x: 421, endPoint y: 269, distance: 149.9
click at [425, 273] on div "Search a CSV's content A tool that can be used to semantic search a query from …" at bounding box center [462, 285] width 74 height 24
drag, startPoint x: 360, startPoint y: 338, endPoint x: 386, endPoint y: 289, distance: 55.6
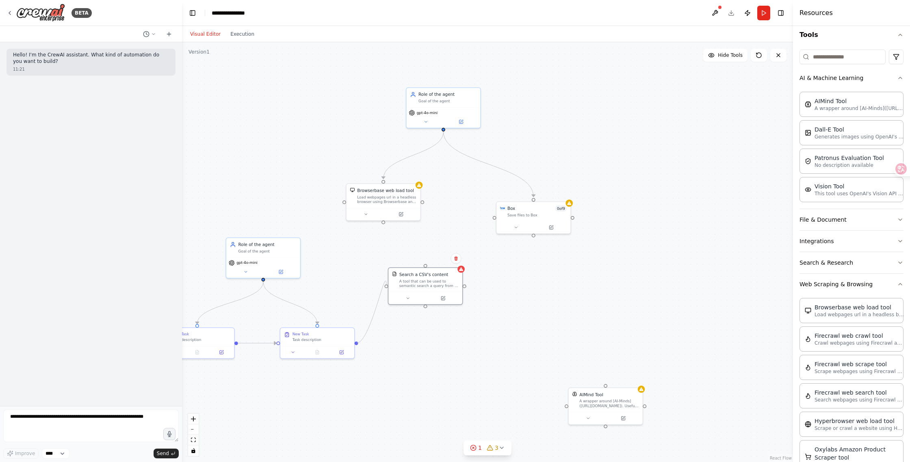
click at [386, 289] on div ".deletable-edge-delete-btn { width: 20px; height: 20px; border: 0px solid #ffff…" at bounding box center [487, 252] width 611 height 420
drag, startPoint x: 362, startPoint y: 337, endPoint x: 425, endPoint y: 307, distance: 70.3
click at [425, 307] on div "New Task Task description Role of the agent Goal of the agent gpt-4o-mini New T…" at bounding box center [235, 236] width 452 height 310
drag, startPoint x: 612, startPoint y: 395, endPoint x: 548, endPoint y: 281, distance: 131.0
click at [548, 281] on div "AIMind Tool A wrapper around [AI-Minds](https://mindsdb.com/minds). Useful for …" at bounding box center [542, 285] width 59 height 17
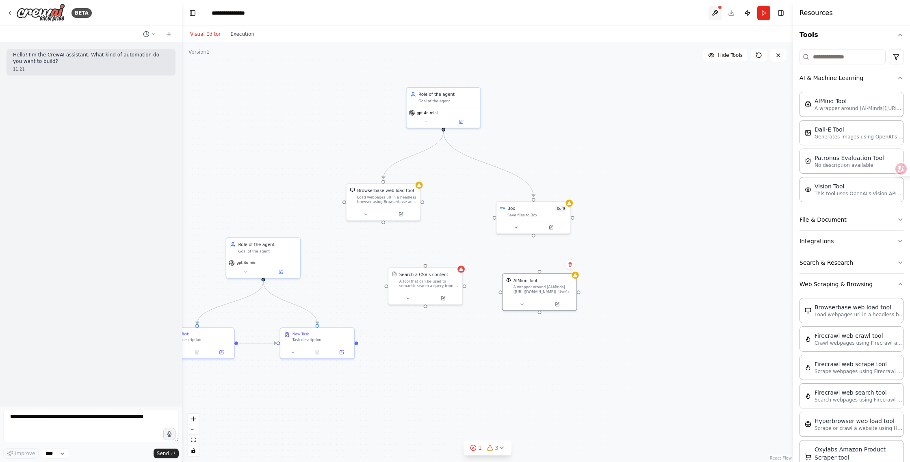
click at [715, 12] on button at bounding box center [714, 13] width 13 height 15
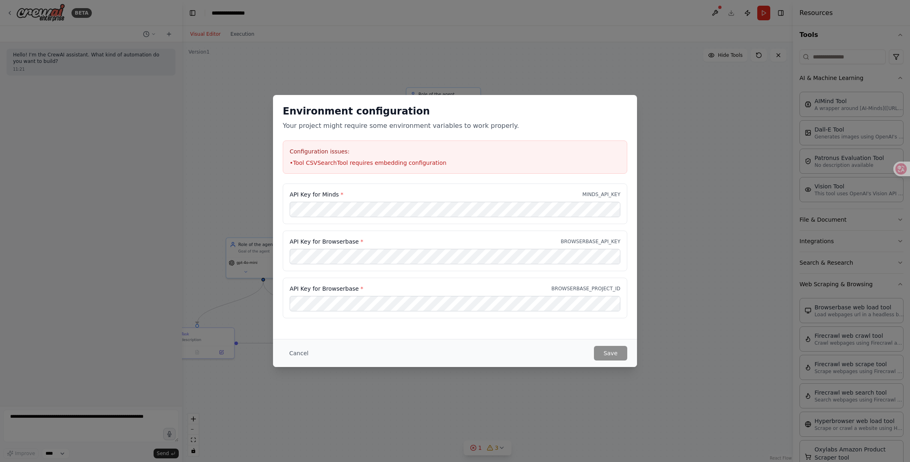
click at [654, 119] on div "Environment configuration Your project might require some environment variables…" at bounding box center [455, 231] width 910 height 462
click at [299, 355] on button "Cancel" at bounding box center [299, 353] width 32 height 15
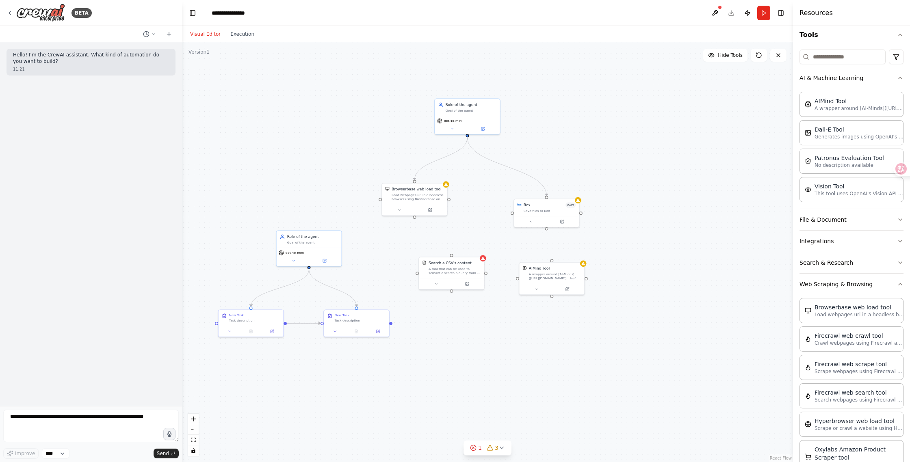
drag, startPoint x: 293, startPoint y: 130, endPoint x: 329, endPoint y: 132, distance: 36.6
click at [329, 132] on div ".deletable-edge-delete-btn { width: 20px; height: 20px; border: 0px solid #ffff…" at bounding box center [487, 252] width 611 height 420
click at [169, 35] on icon at bounding box center [169, 34] width 0 height 4
click at [168, 34] on icon at bounding box center [169, 34] width 4 height 0
click at [715, 11] on button at bounding box center [714, 13] width 13 height 15
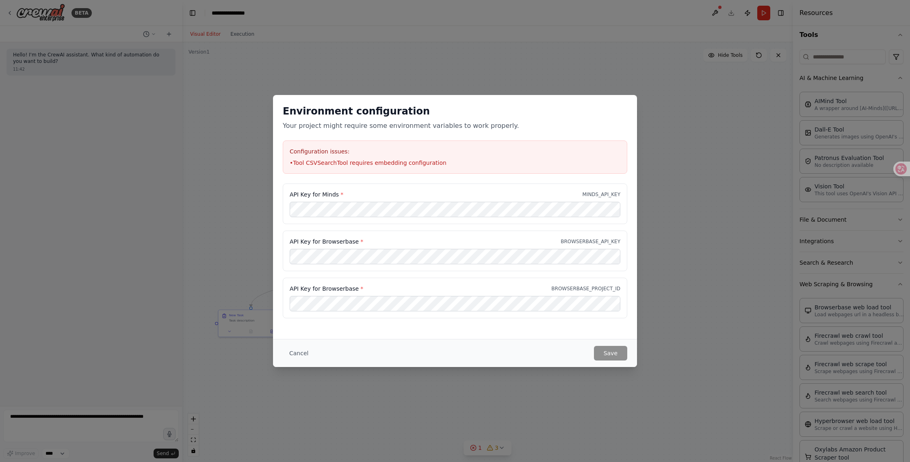
click at [680, 94] on div "Environment configuration Your project might require some environment variables…" at bounding box center [455, 231] width 910 height 462
click at [292, 354] on button "Cancel" at bounding box center [299, 353] width 32 height 15
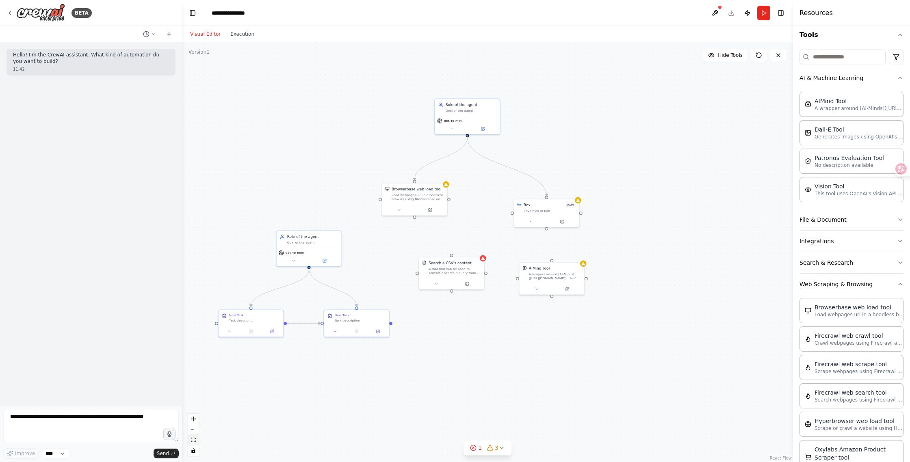
click at [195, 442] on icon "fit view" at bounding box center [193, 440] width 5 height 4
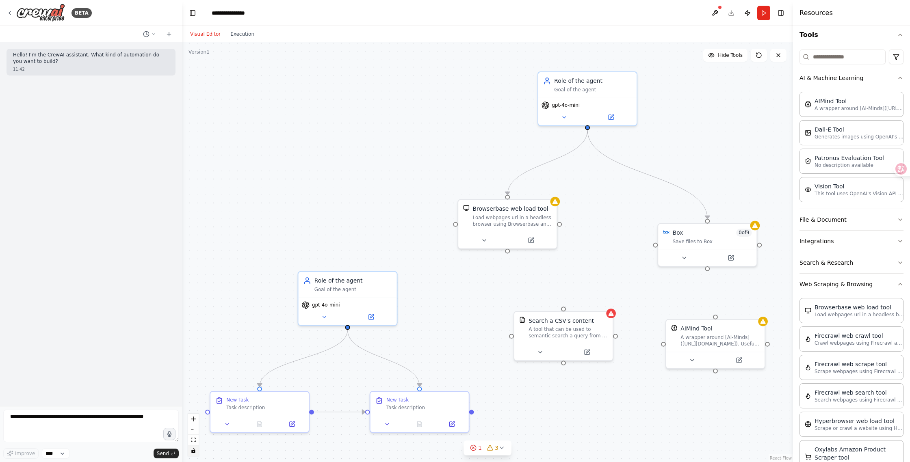
click at [194, 451] on icon "toggle interactivity" at bounding box center [193, 450] width 4 height 5
click at [193, 451] on icon "toggle interactivity" at bounding box center [193, 450] width 4 height 5
click at [243, 34] on button "Execution" at bounding box center [242, 34] width 34 height 10
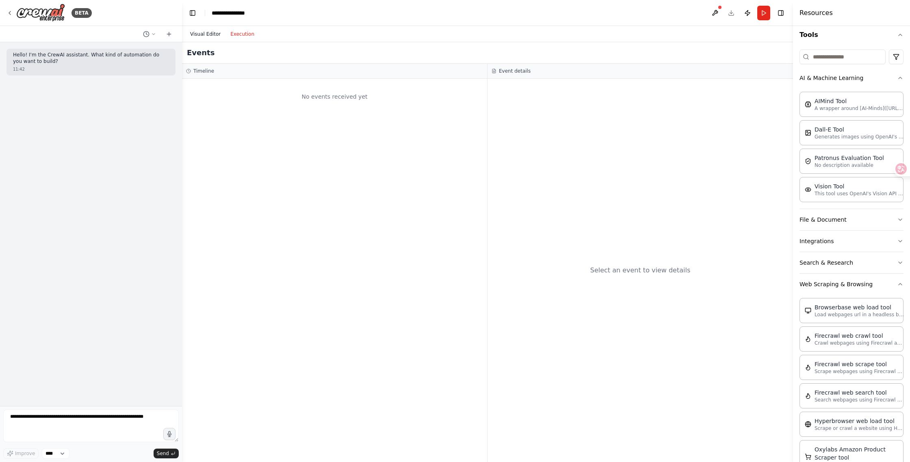
click at [205, 35] on button "Visual Editor" at bounding box center [205, 34] width 40 height 10
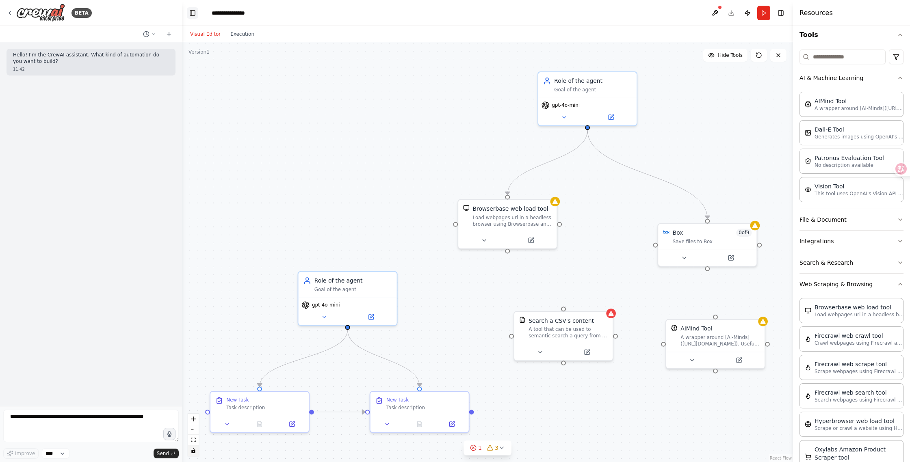
click at [195, 14] on button "Toggle Left Sidebar" at bounding box center [192, 12] width 11 height 11
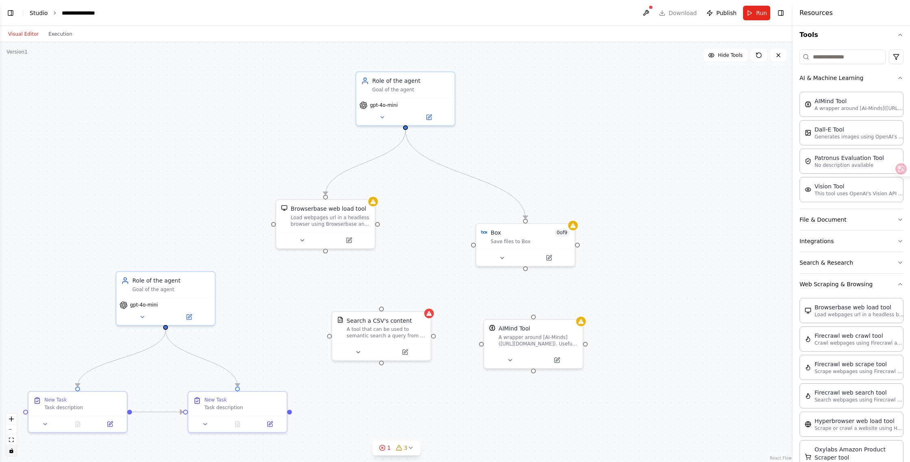
click at [38, 13] on link "Studio" at bounding box center [39, 13] width 18 height 6
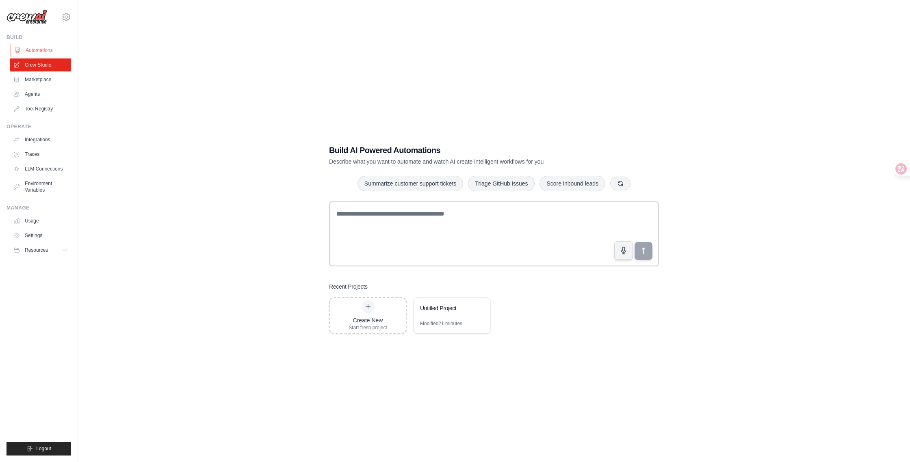
click at [40, 50] on link "Automations" at bounding box center [41, 50] width 61 height 13
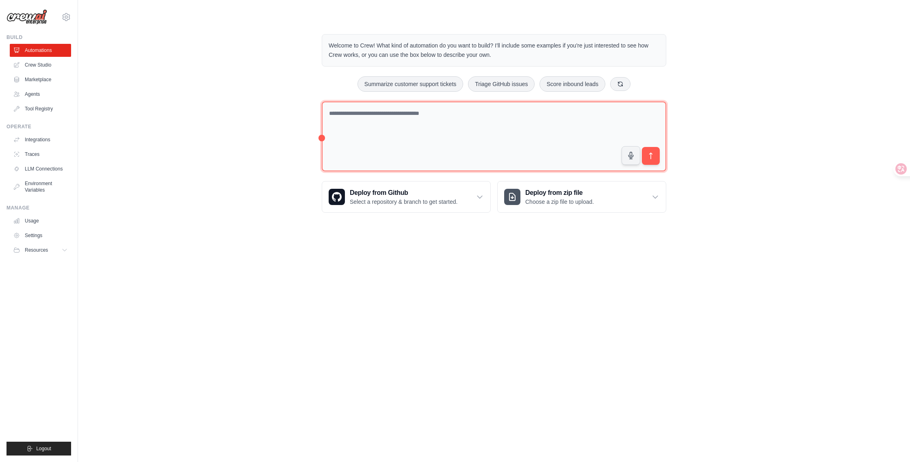
click at [523, 123] on textarea at bounding box center [494, 137] width 344 height 70
type textarea "**********"
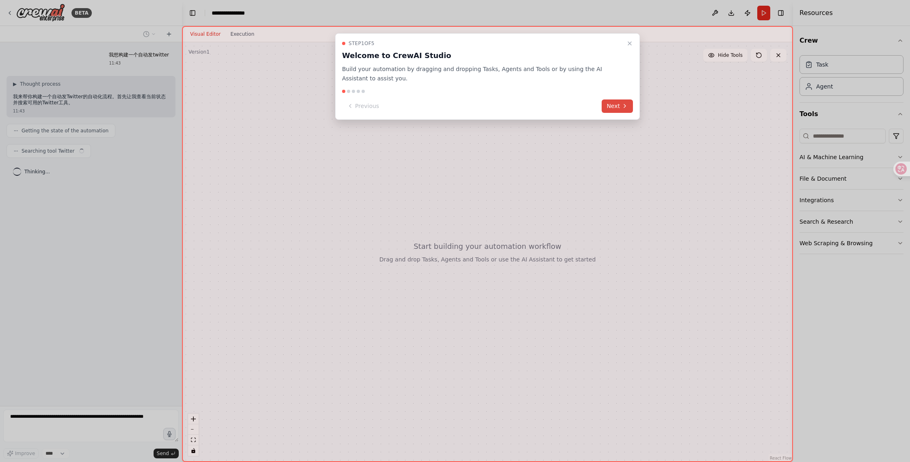
click at [617, 108] on button "Next" at bounding box center [617, 106] width 31 height 13
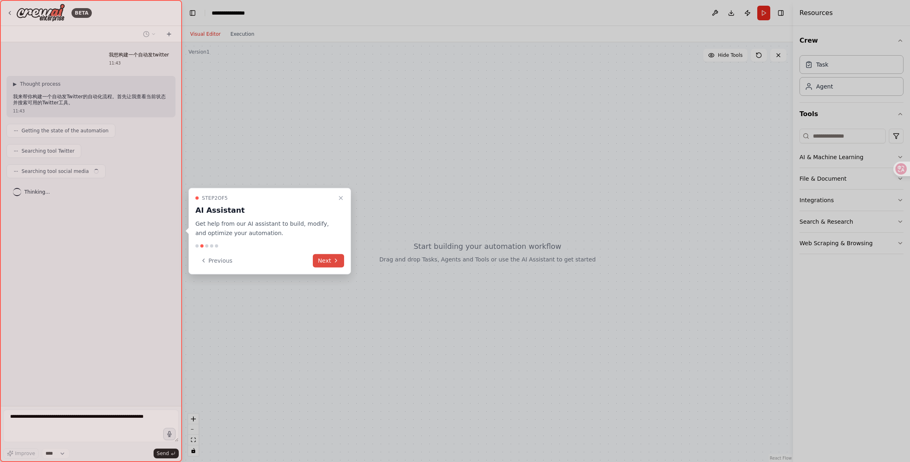
click at [333, 259] on icon at bounding box center [336, 261] width 6 height 6
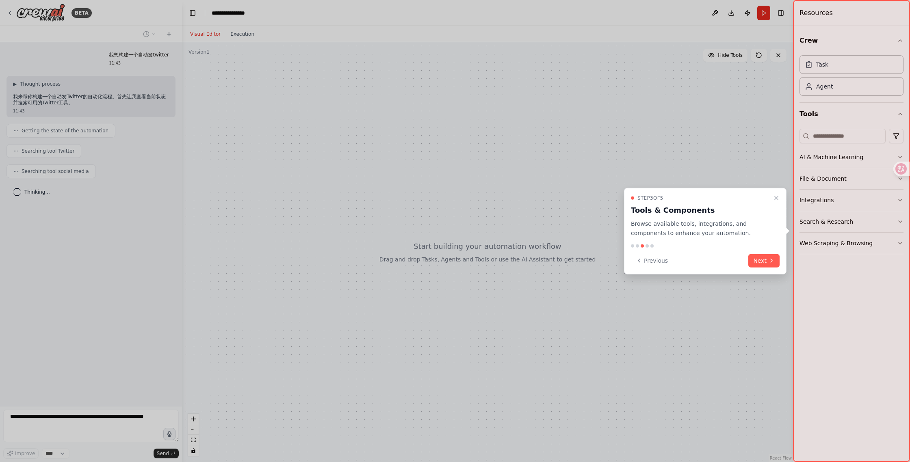
drag, startPoint x: 759, startPoint y: 258, endPoint x: 766, endPoint y: 247, distance: 13.0
click at [759, 258] on button "Next" at bounding box center [763, 260] width 31 height 13
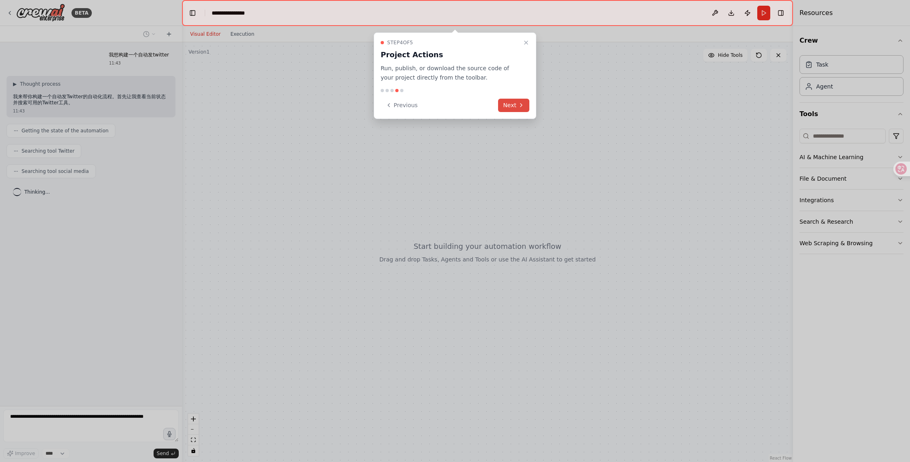
click at [520, 112] on button "Next" at bounding box center [513, 105] width 31 height 13
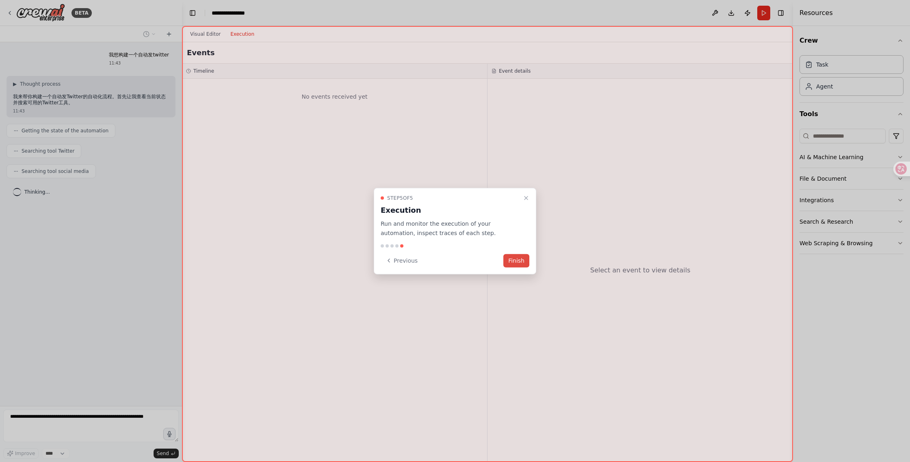
click at [516, 258] on button "Finish" at bounding box center [516, 260] width 26 height 13
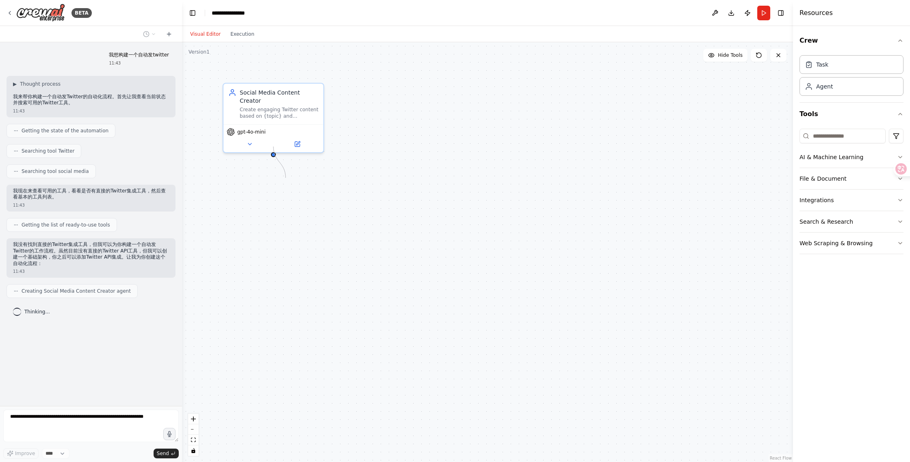
drag, startPoint x: 273, startPoint y: 148, endPoint x: 334, endPoint y: 235, distance: 105.8
click at [334, 235] on div "Social Media Content Creator Create engaging Twitter content based on {topic} a…" at bounding box center [487, 252] width 611 height 420
click at [900, 41] on icon "button" at bounding box center [900, 40] width 6 height 6
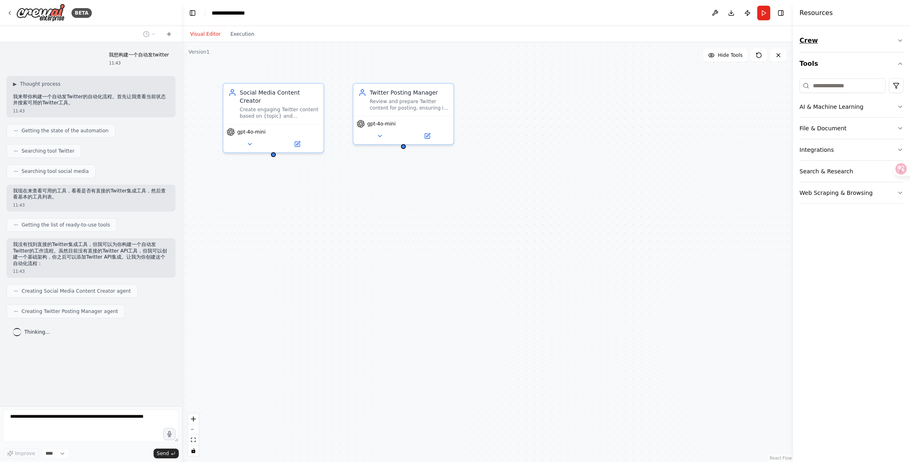
click at [900, 41] on icon "button" at bounding box center [900, 40] width 6 height 6
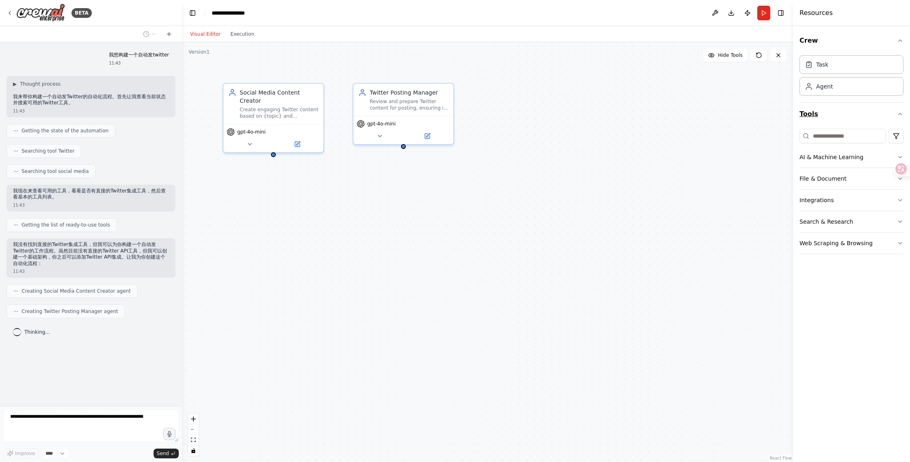
click at [901, 113] on icon "button" at bounding box center [900, 114] width 6 height 6
click at [191, 13] on button "Toggle Left Sidebar" at bounding box center [192, 12] width 11 height 11
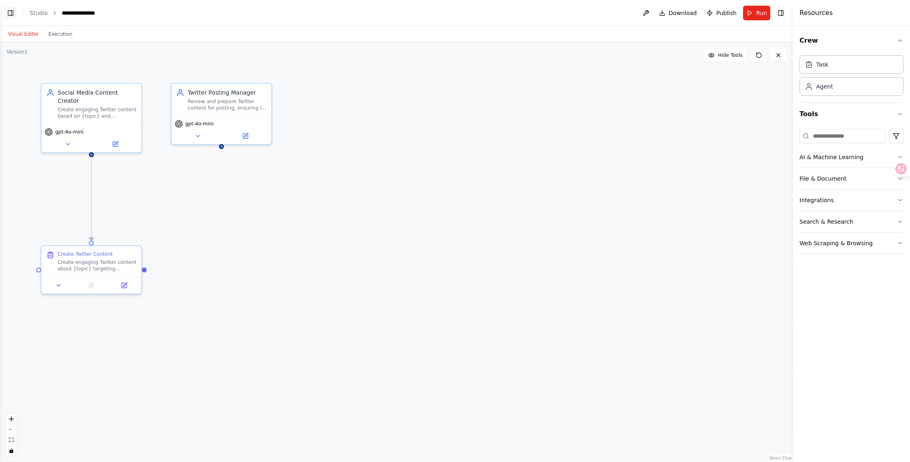
click at [7, 10] on button "Toggle Left Sidebar" at bounding box center [10, 12] width 11 height 11
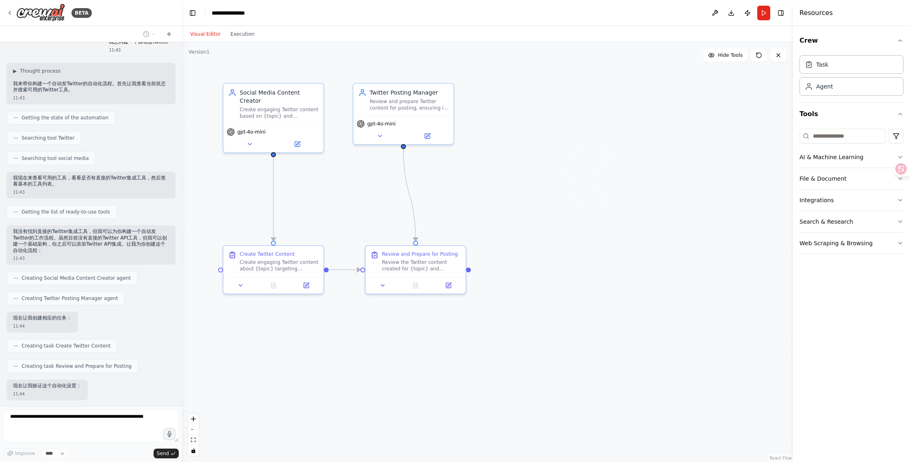
scroll to position [54, 0]
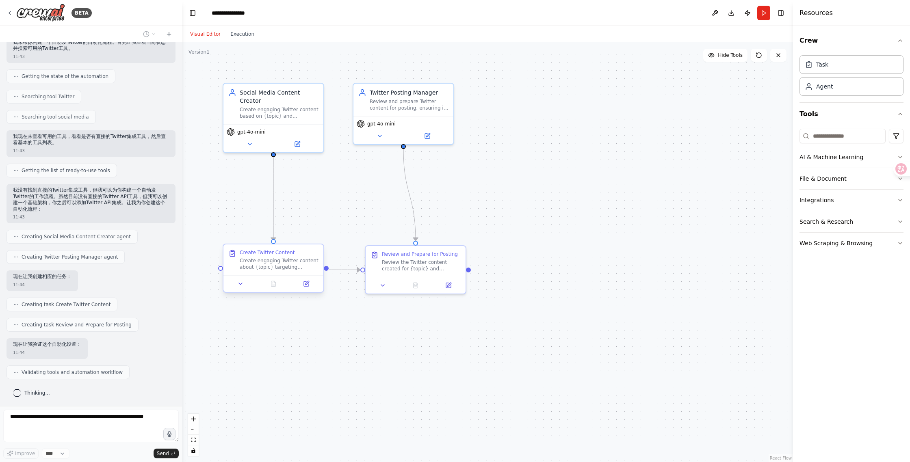
click at [265, 266] on div "Create engaging Twitter content about {topic} targeting {target_audience}. The …" at bounding box center [279, 264] width 79 height 13
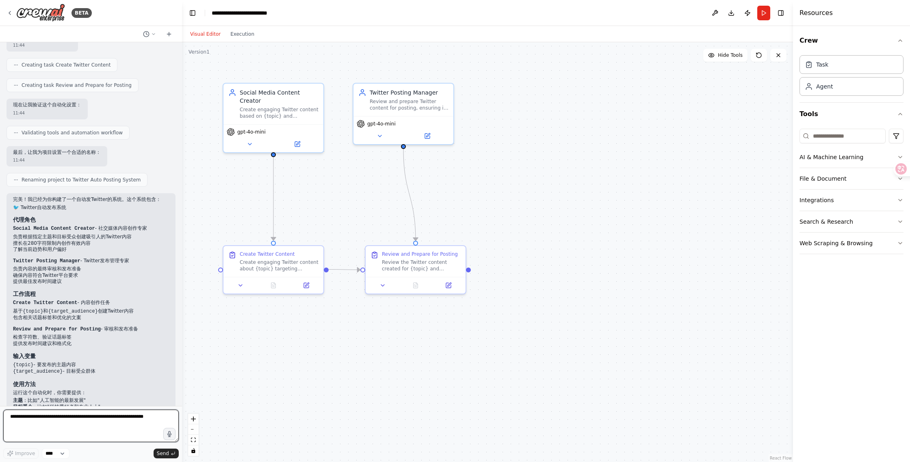
scroll to position [375, 0]
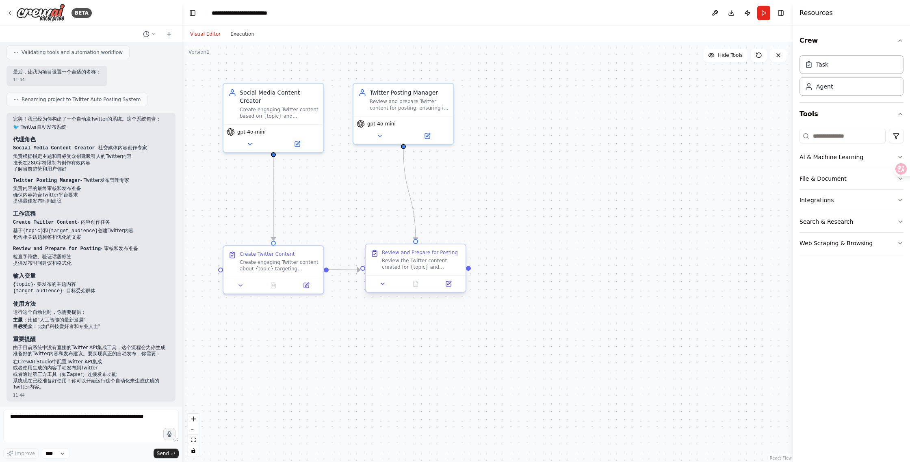
click at [401, 262] on div "Review the Twitter content created for {topic} and {target_audience}. Ensure it…" at bounding box center [421, 264] width 79 height 13
click at [405, 265] on div "Review the Twitter content created for {topic} and {target_audience}. Ensure it…" at bounding box center [421, 264] width 79 height 13
click at [415, 265] on div "Review the Twitter content created for {topic} and {target_audience}. Ensure it…" at bounding box center [421, 264] width 79 height 13
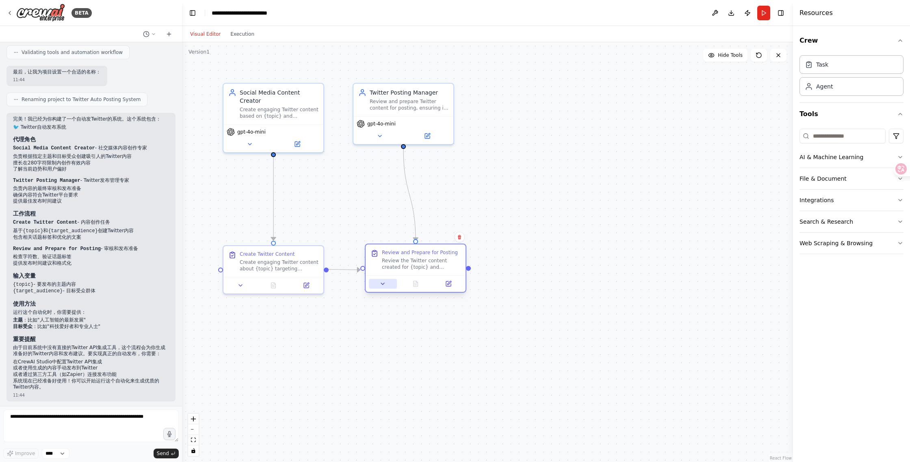
click at [383, 283] on icon at bounding box center [382, 284] width 6 height 6
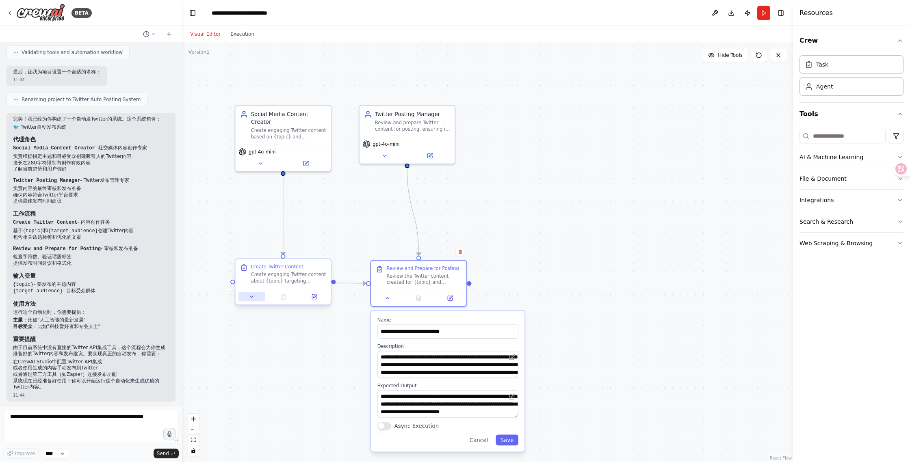
click at [253, 301] on button at bounding box center [251, 296] width 27 height 9
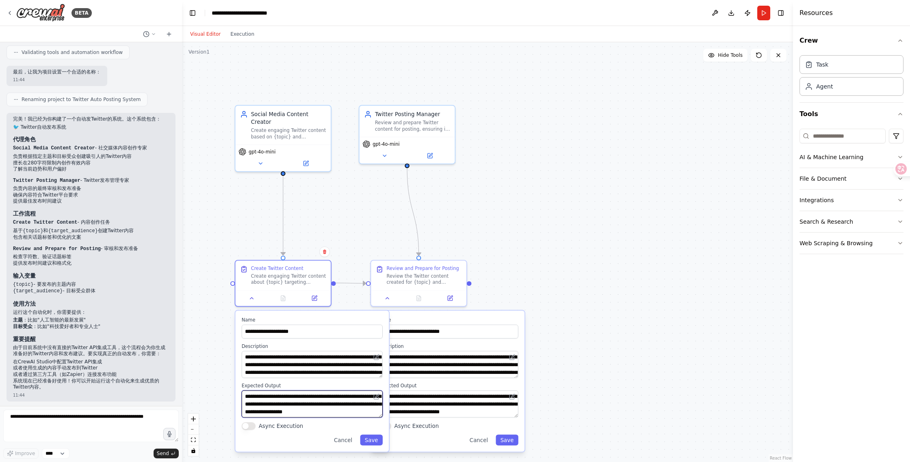
click at [322, 406] on textarea "**********" at bounding box center [312, 404] width 141 height 27
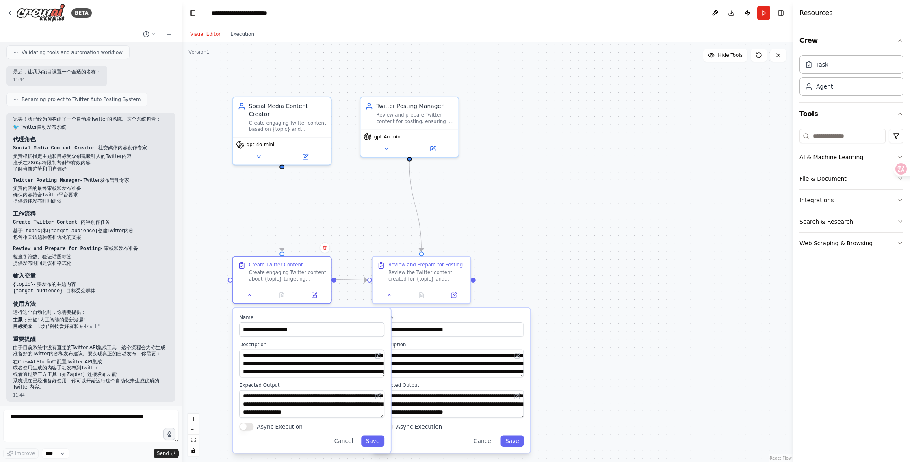
click at [244, 427] on button "Async Execution" at bounding box center [246, 427] width 14 height 8
click at [246, 427] on button "Async Execution" at bounding box center [246, 427] width 14 height 8
drag, startPoint x: 282, startPoint y: 114, endPoint x: 272, endPoint y: 136, distance: 24.4
click at [282, 118] on div "Create engaging Twitter content based on {topic} and {target_audience}, ensurin…" at bounding box center [287, 124] width 77 height 13
click at [260, 152] on icon at bounding box center [259, 155] width 6 height 6
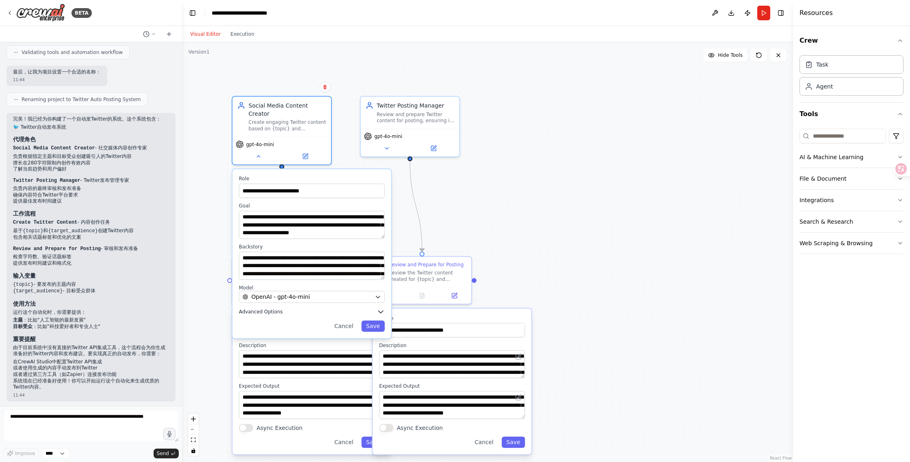
click at [383, 308] on icon "button" at bounding box center [381, 312] width 8 height 8
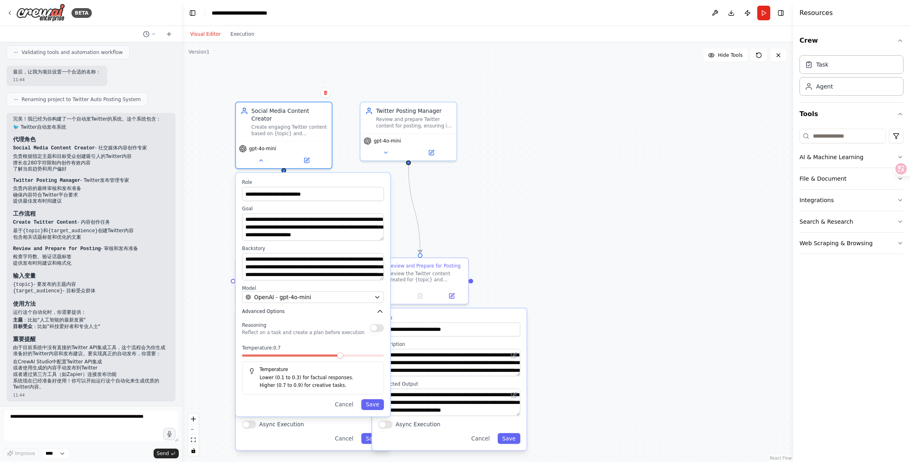
click at [382, 310] on icon "button" at bounding box center [380, 311] width 4 height 2
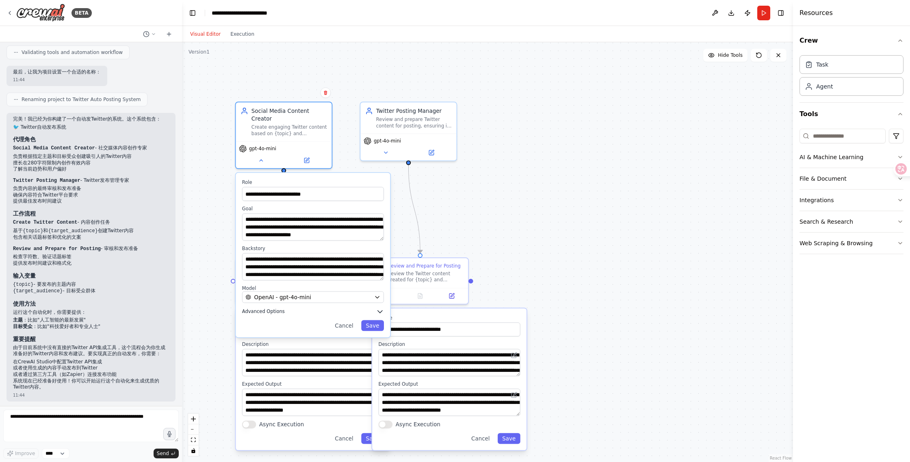
click at [381, 311] on icon "button" at bounding box center [380, 312] width 4 height 2
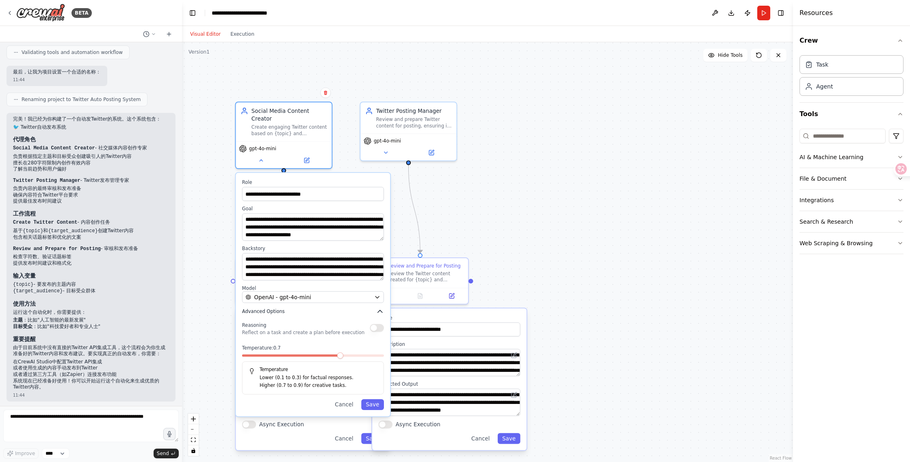
click at [381, 310] on icon "button" at bounding box center [380, 311] width 4 height 2
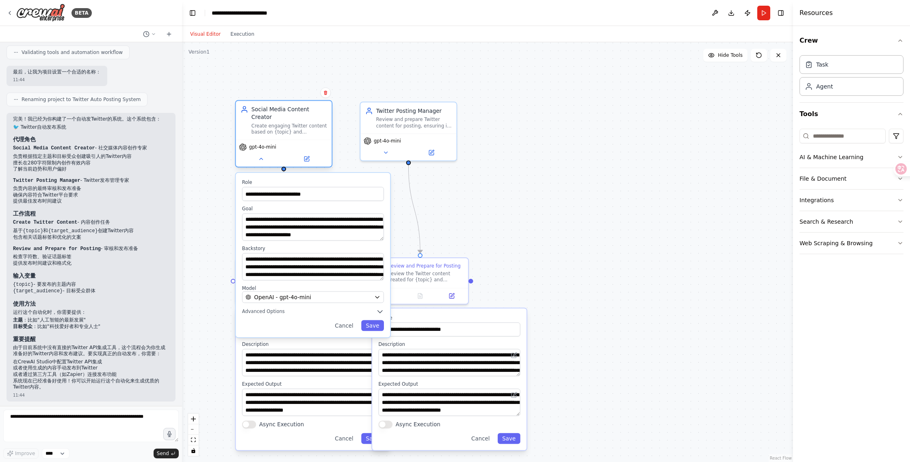
click at [284, 140] on div "gpt-4o-mini" at bounding box center [284, 153] width 96 height 27
click at [263, 156] on icon at bounding box center [261, 159] width 6 height 6
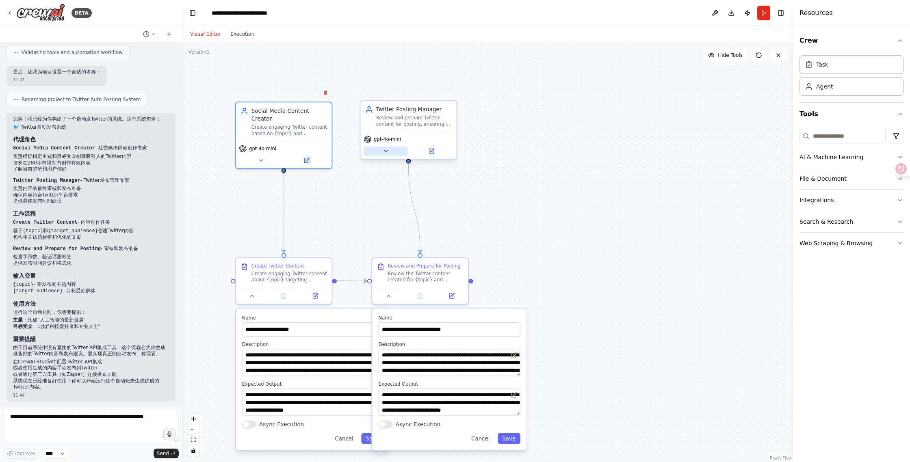
click at [387, 152] on icon at bounding box center [386, 151] width 6 height 6
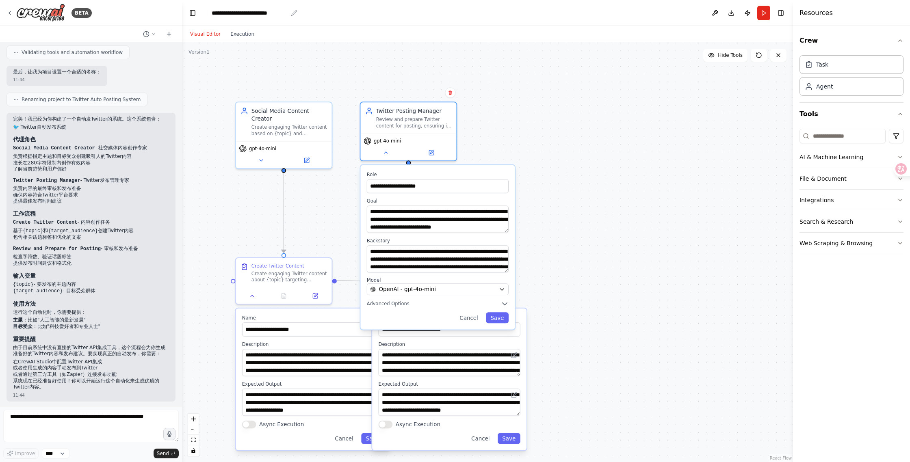
click at [221, 11] on div "**********" at bounding box center [250, 13] width 76 height 8
click at [194, 11] on button "Toggle Left Sidebar" at bounding box center [192, 12] width 11 height 11
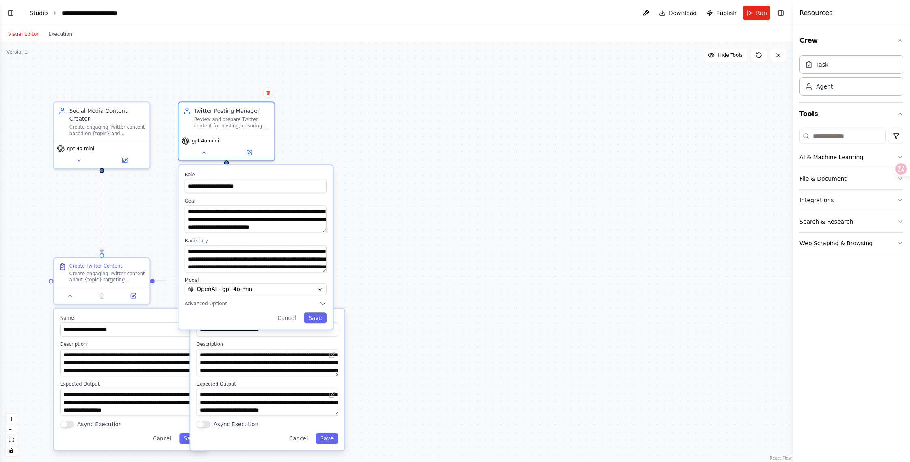
click at [36, 13] on link "Studio" at bounding box center [39, 13] width 18 height 6
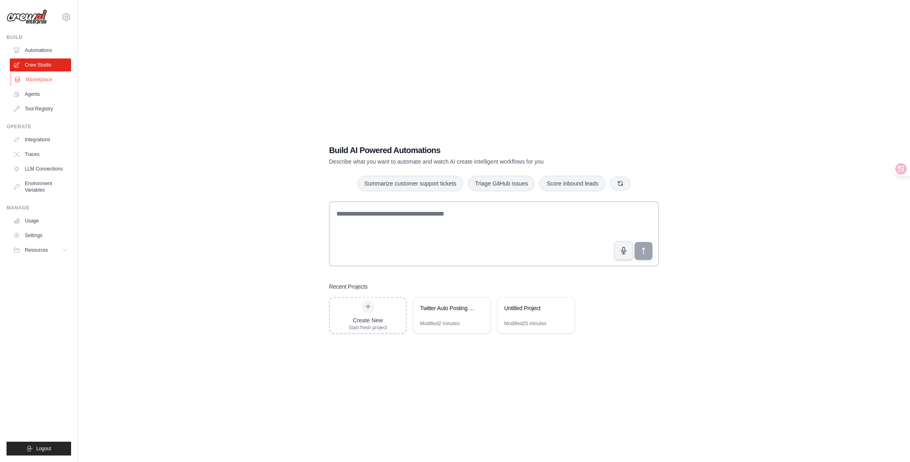
click at [43, 79] on link "Marketplace" at bounding box center [41, 79] width 61 height 13
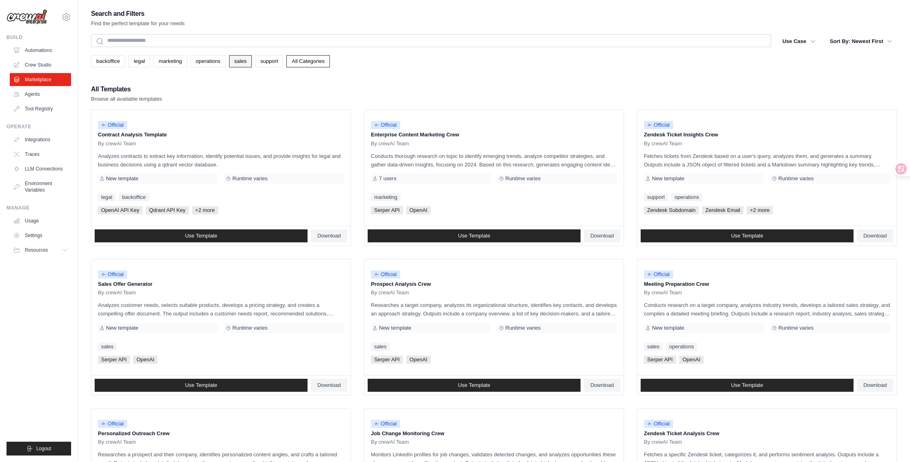
click at [241, 58] on link "sales" at bounding box center [240, 61] width 23 height 12
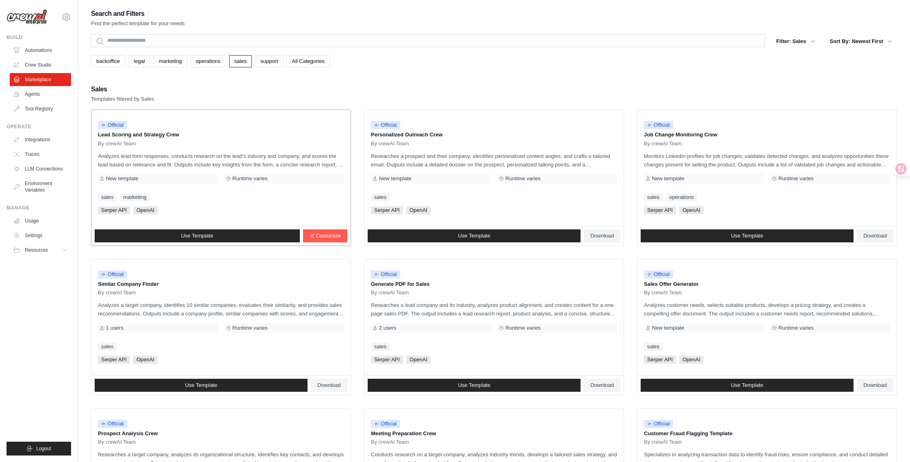
click at [210, 146] on div "By crewAI Team" at bounding box center [221, 144] width 246 height 6
click at [214, 236] on link "Use Template" at bounding box center [197, 236] width 205 height 13
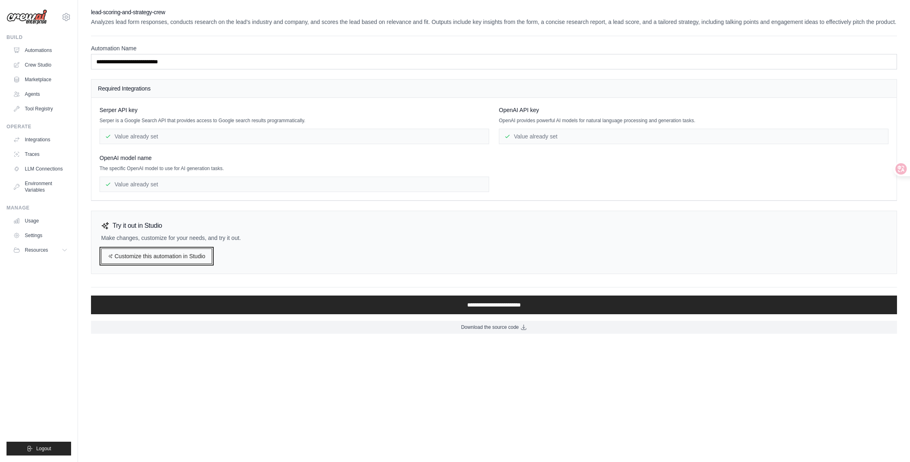
click at [188, 264] on link "Customize this automation in Studio" at bounding box center [156, 256] width 111 height 15
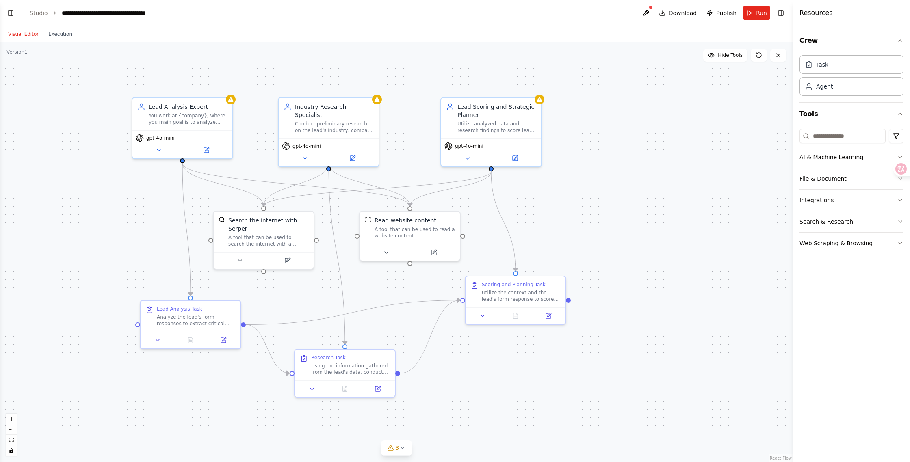
drag, startPoint x: 455, startPoint y: 186, endPoint x: 570, endPoint y: 213, distance: 118.4
click at [570, 213] on div ".deletable-edge-delete-btn { width: 20px; height: 20px; border: 0px solid #ffff…" at bounding box center [396, 252] width 793 height 420
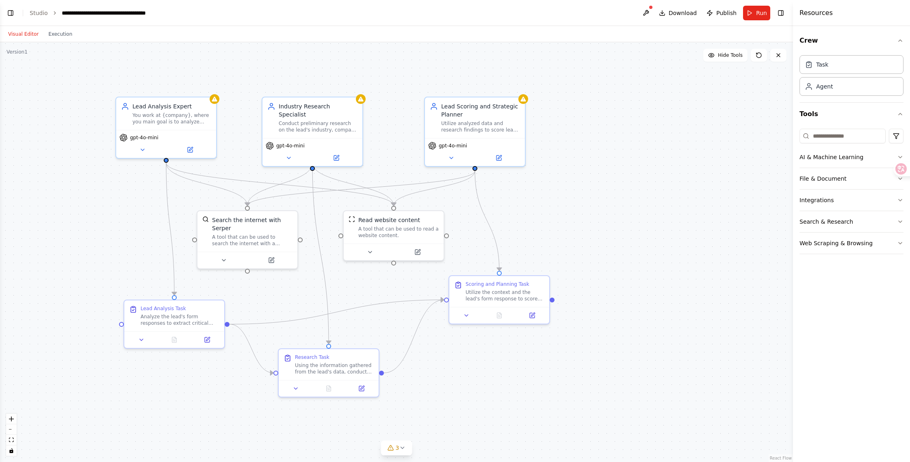
drag, startPoint x: 584, startPoint y: 220, endPoint x: 570, endPoint y: 219, distance: 13.8
click at [570, 219] on div ".deletable-edge-delete-btn { width: 20px; height: 20px; border: 0px solid #ffff…" at bounding box center [396, 252] width 793 height 420
click at [252, 231] on div "Search the internet with Serper A tool that can be used to search the internet …" at bounding box center [252, 229] width 80 height 31
click at [222, 258] on icon at bounding box center [223, 259] width 3 height 2
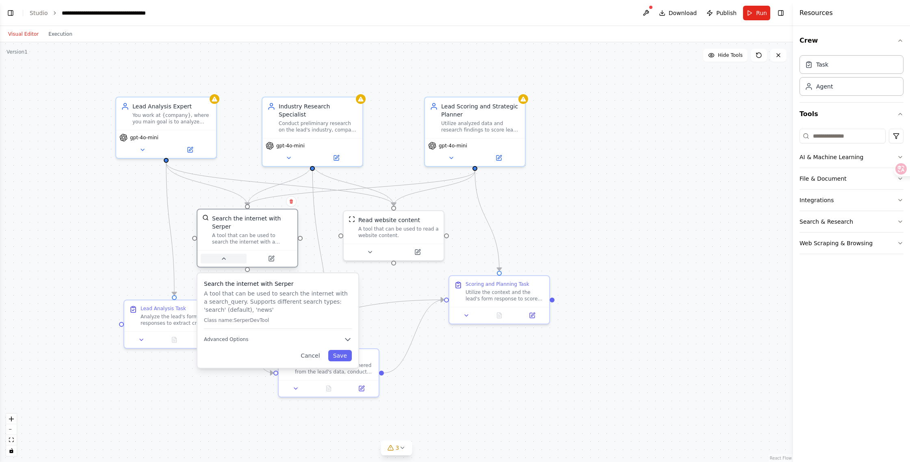
click at [222, 258] on icon at bounding box center [224, 259] width 6 height 6
